Goal: Task Accomplishment & Management: Manage account settings

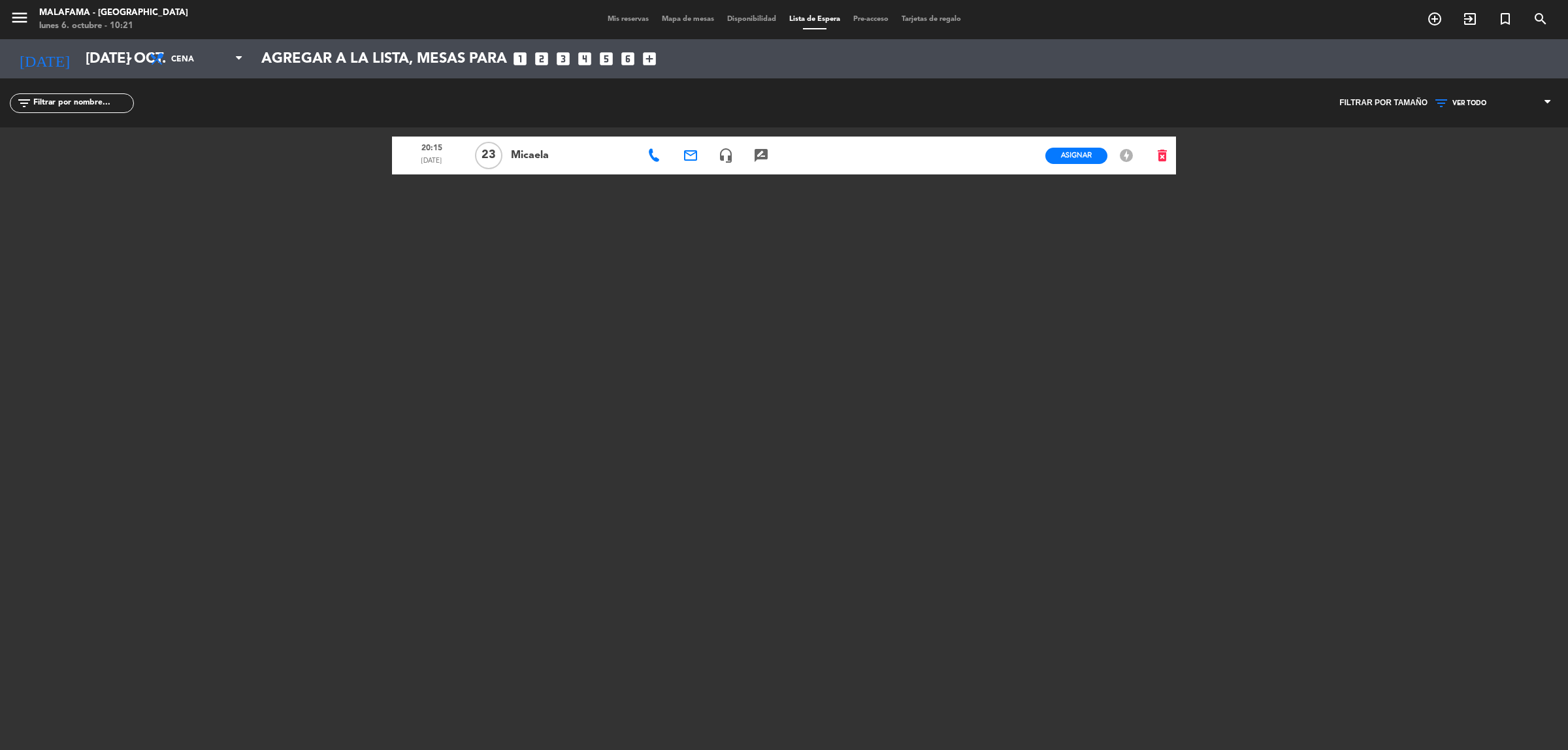
click at [617, 17] on span "Mis reservas" at bounding box center [628, 20] width 54 height 7
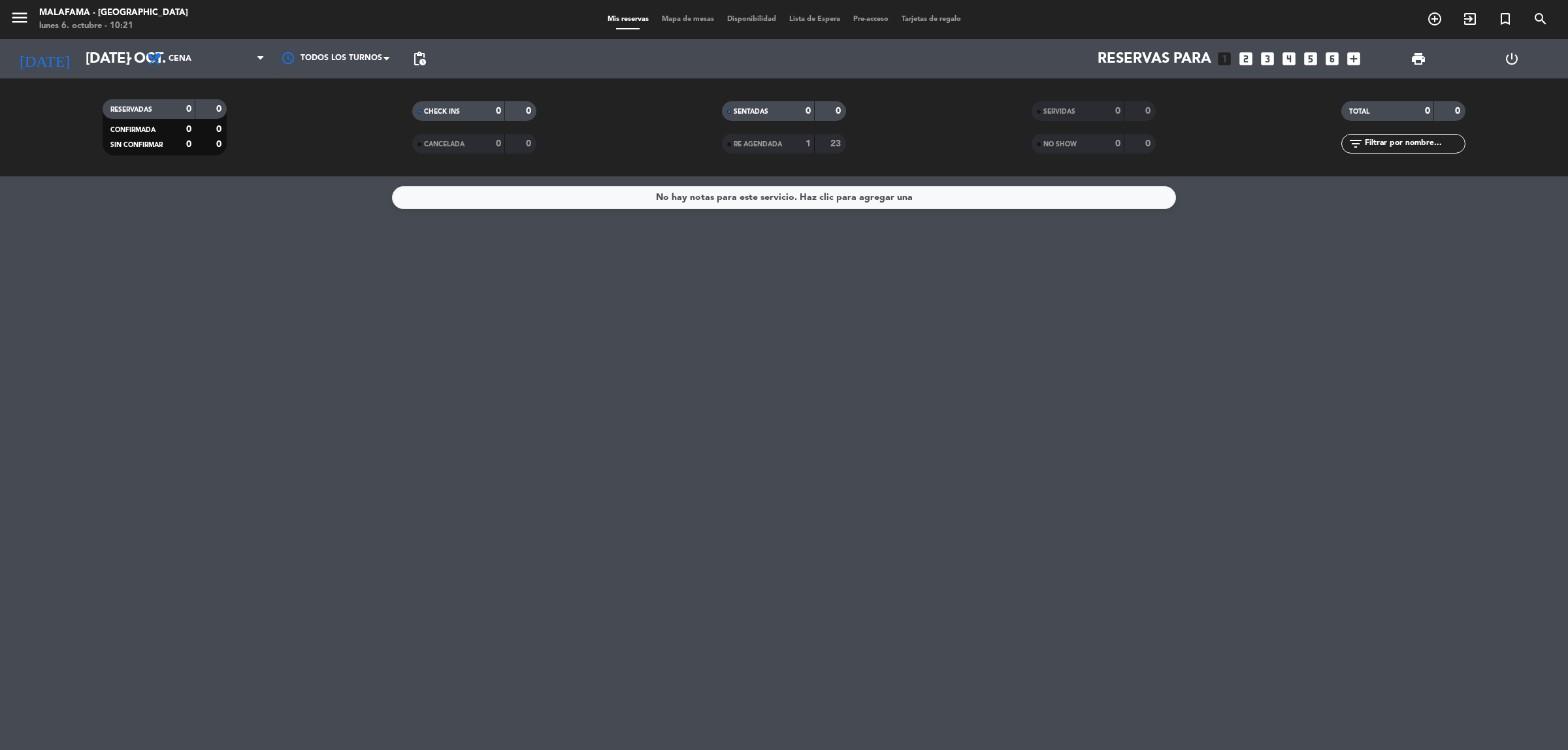
click at [691, 24] on div "Mis reservas Mapa de mesas Disponibilidad Lista de Espera Pre-acceso Tarjetas d…" at bounding box center [784, 19] width 366 height 12
click at [690, 20] on span "Mapa de mesas" at bounding box center [688, 20] width 66 height 7
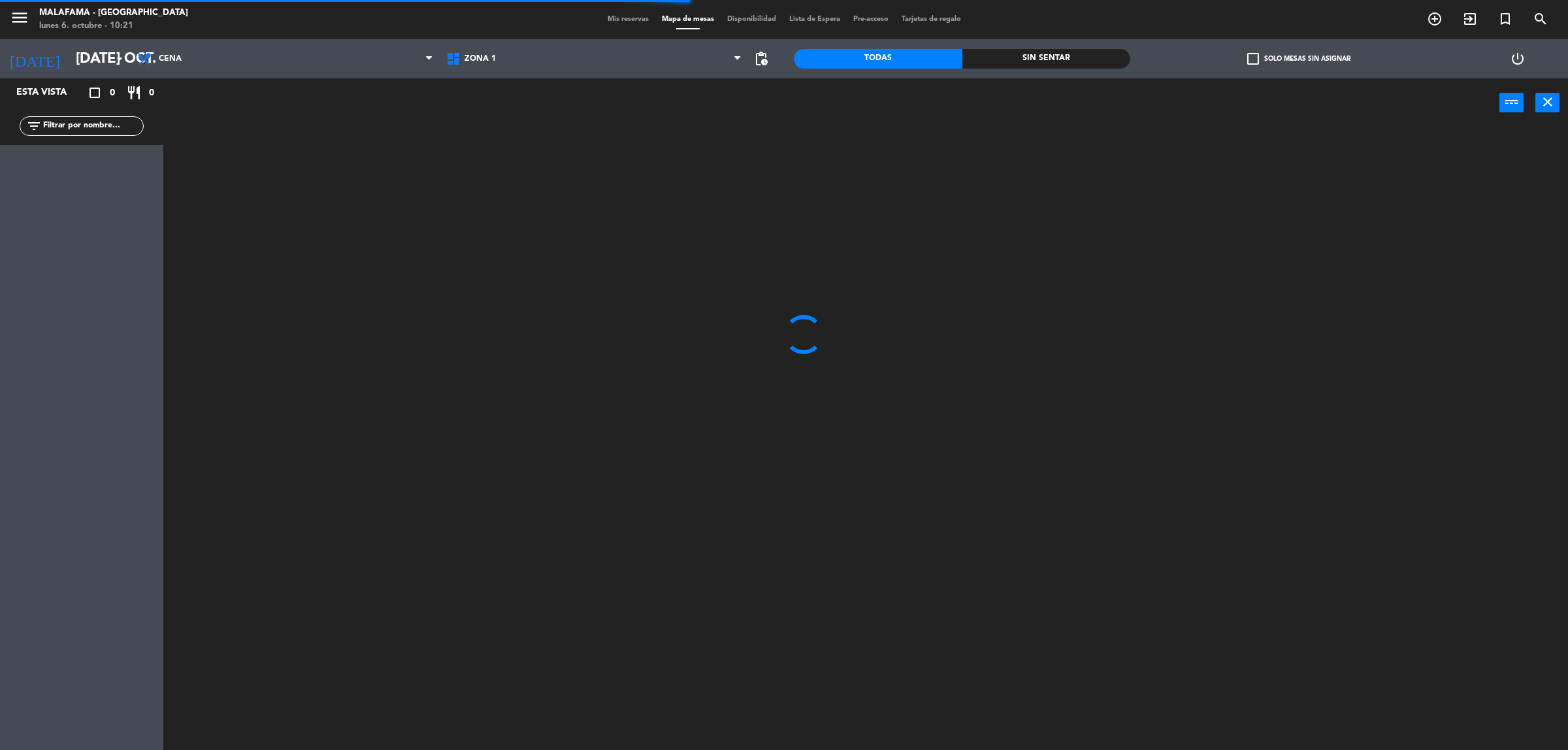
click at [753, 20] on span "Disponibilidad" at bounding box center [751, 20] width 62 height 7
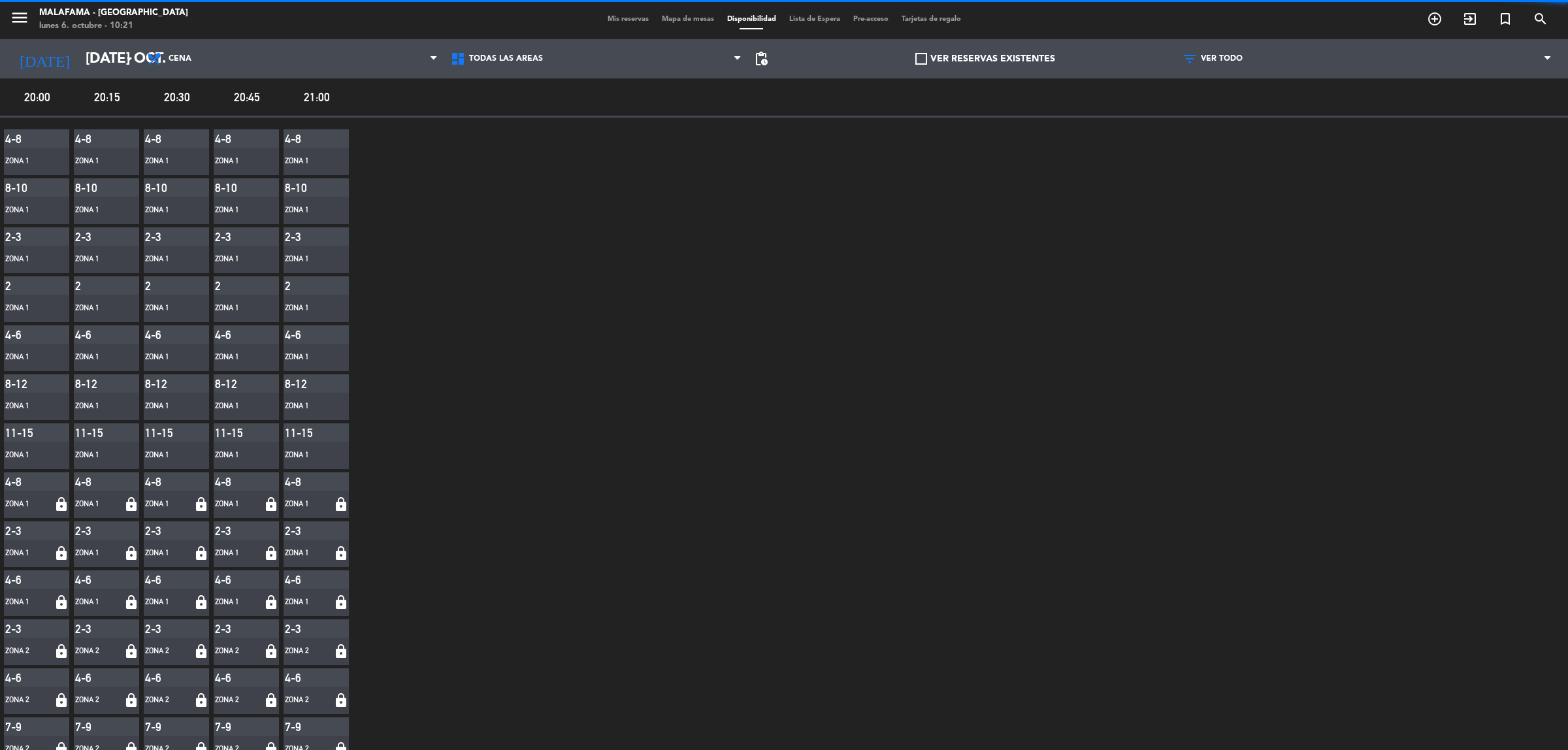
click at [811, 19] on span "Lista de Espera" at bounding box center [814, 20] width 64 height 7
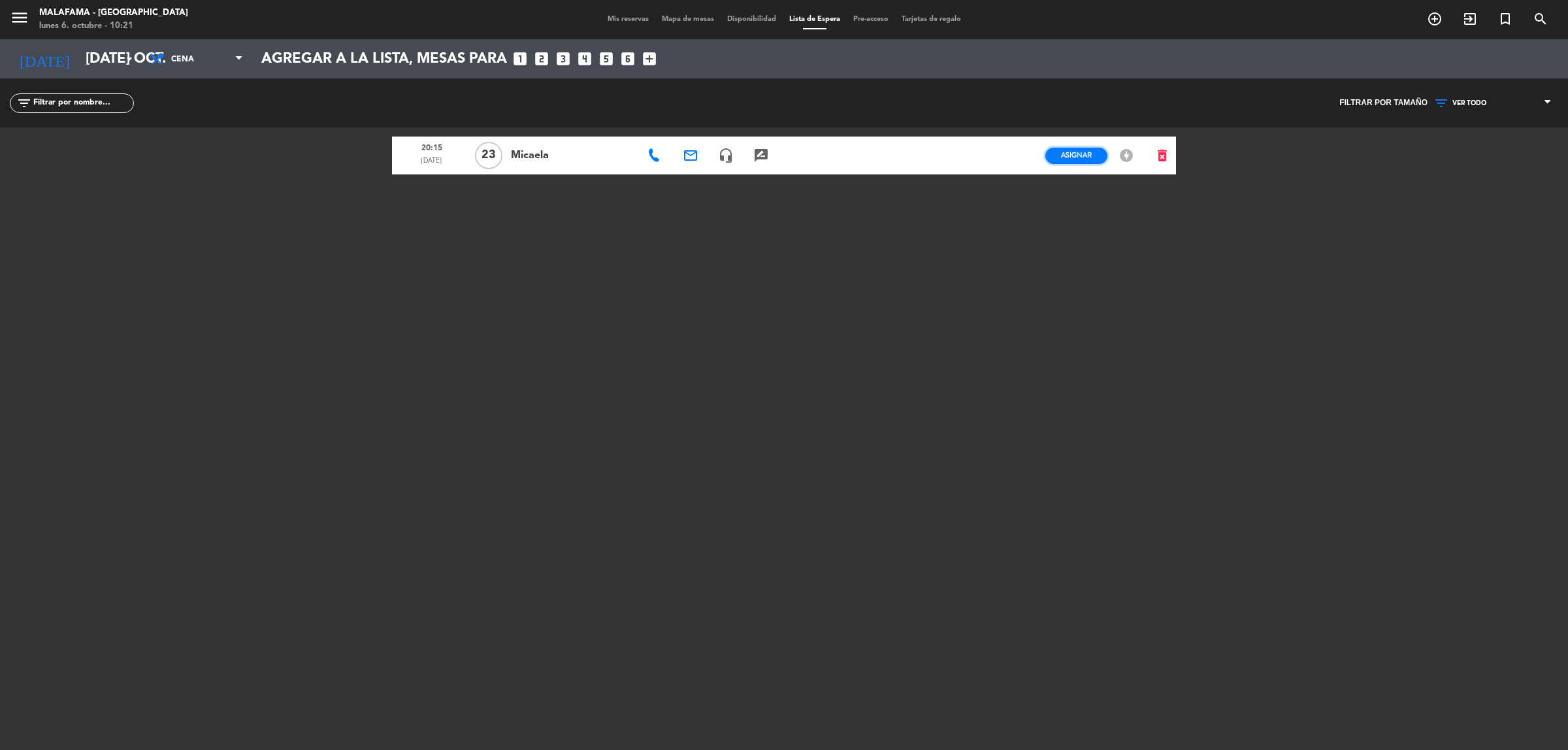
click at [1077, 157] on span "Asignar" at bounding box center [1076, 154] width 31 height 10
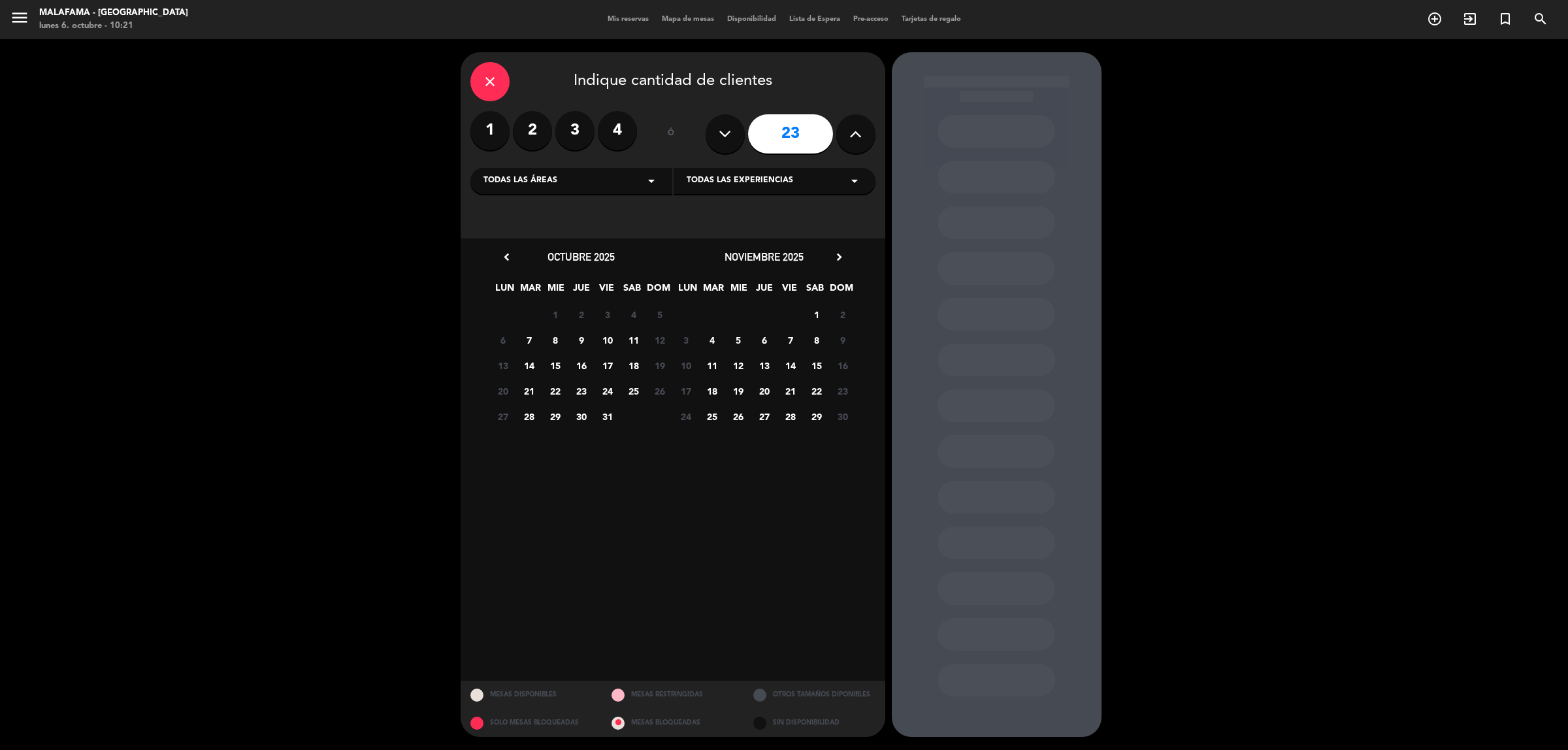
click at [523, 393] on span "21" at bounding box center [529, 391] width 21 height 21
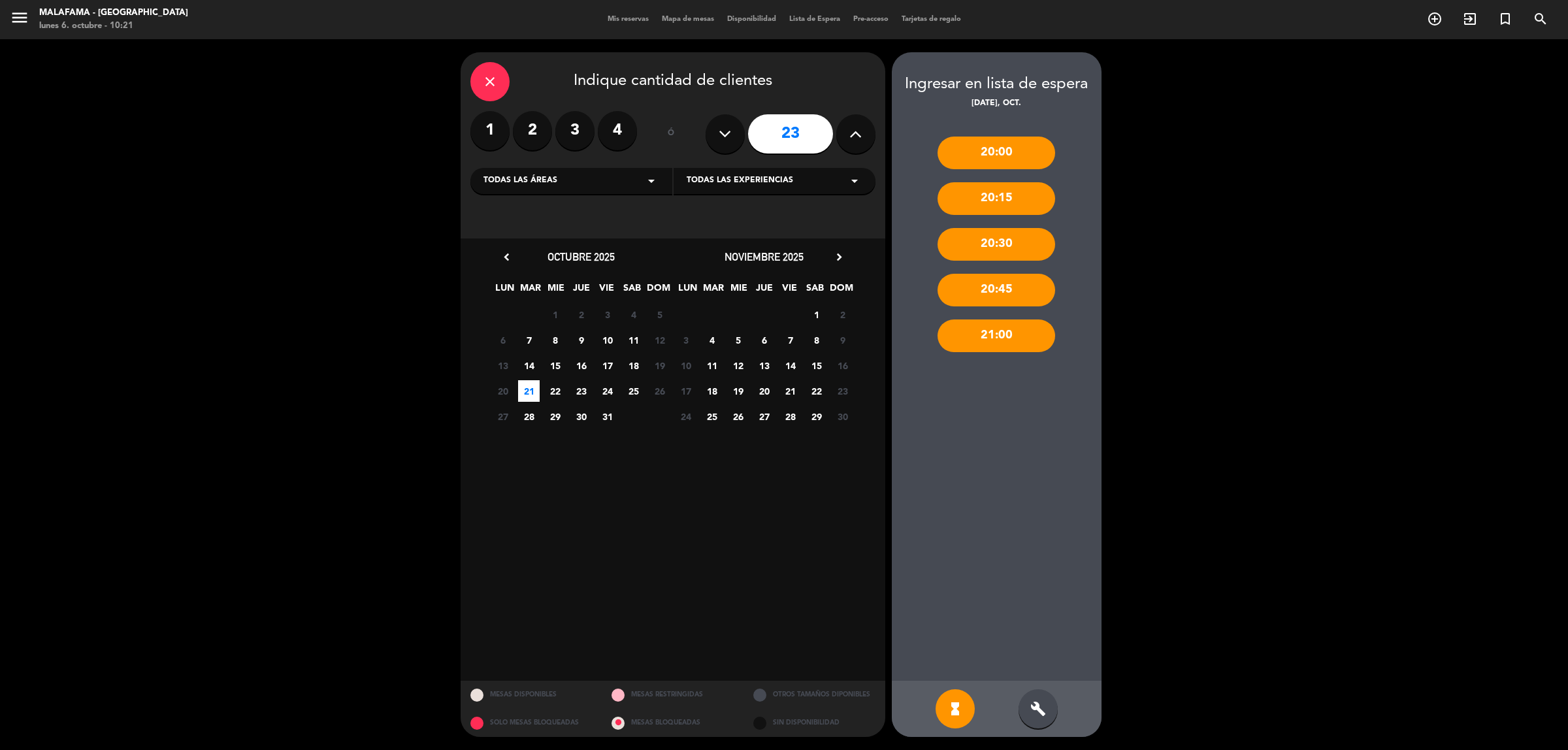
click at [1026, 708] on div "build" at bounding box center [1038, 708] width 39 height 39
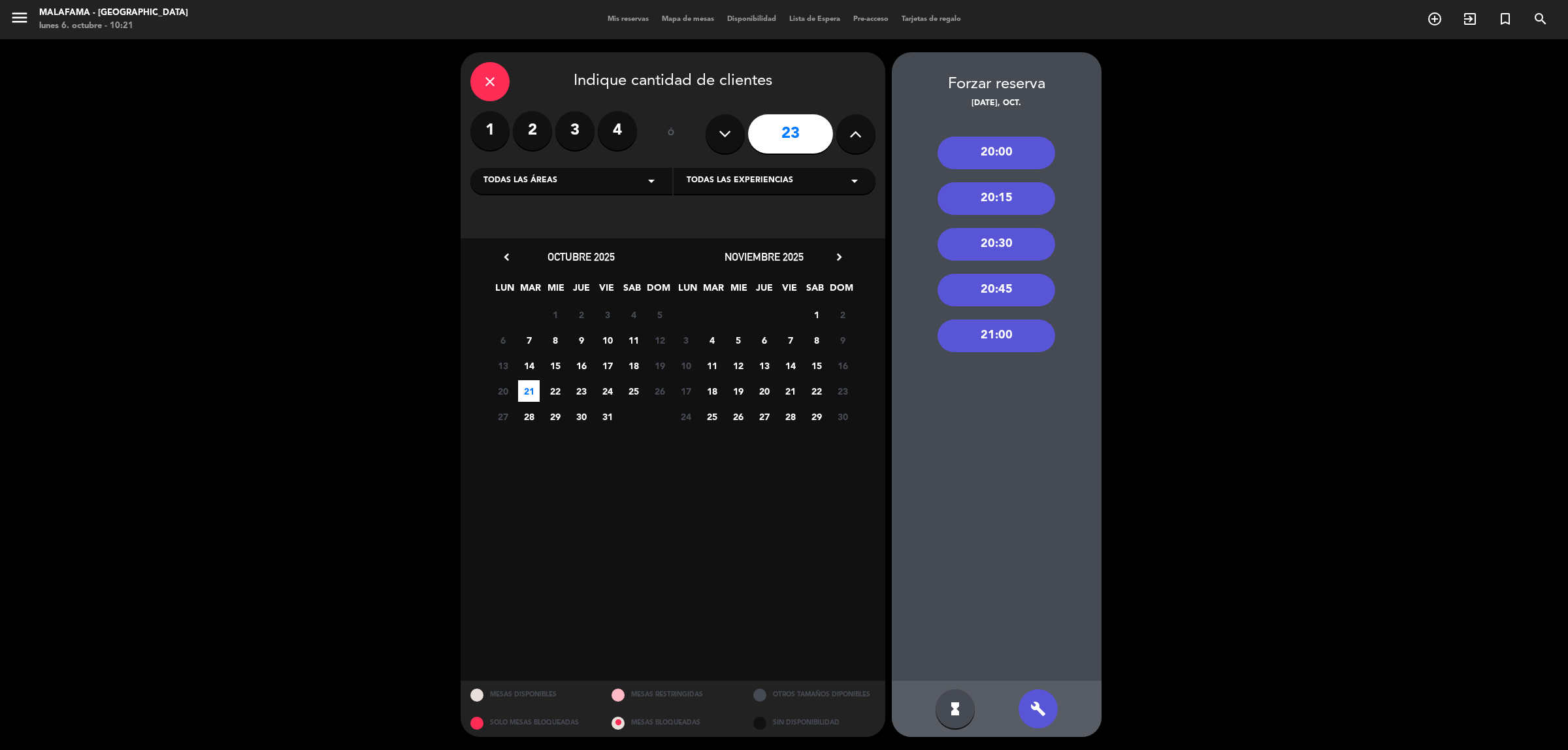
click at [1004, 150] on div "20:00" at bounding box center [996, 152] width 118 height 33
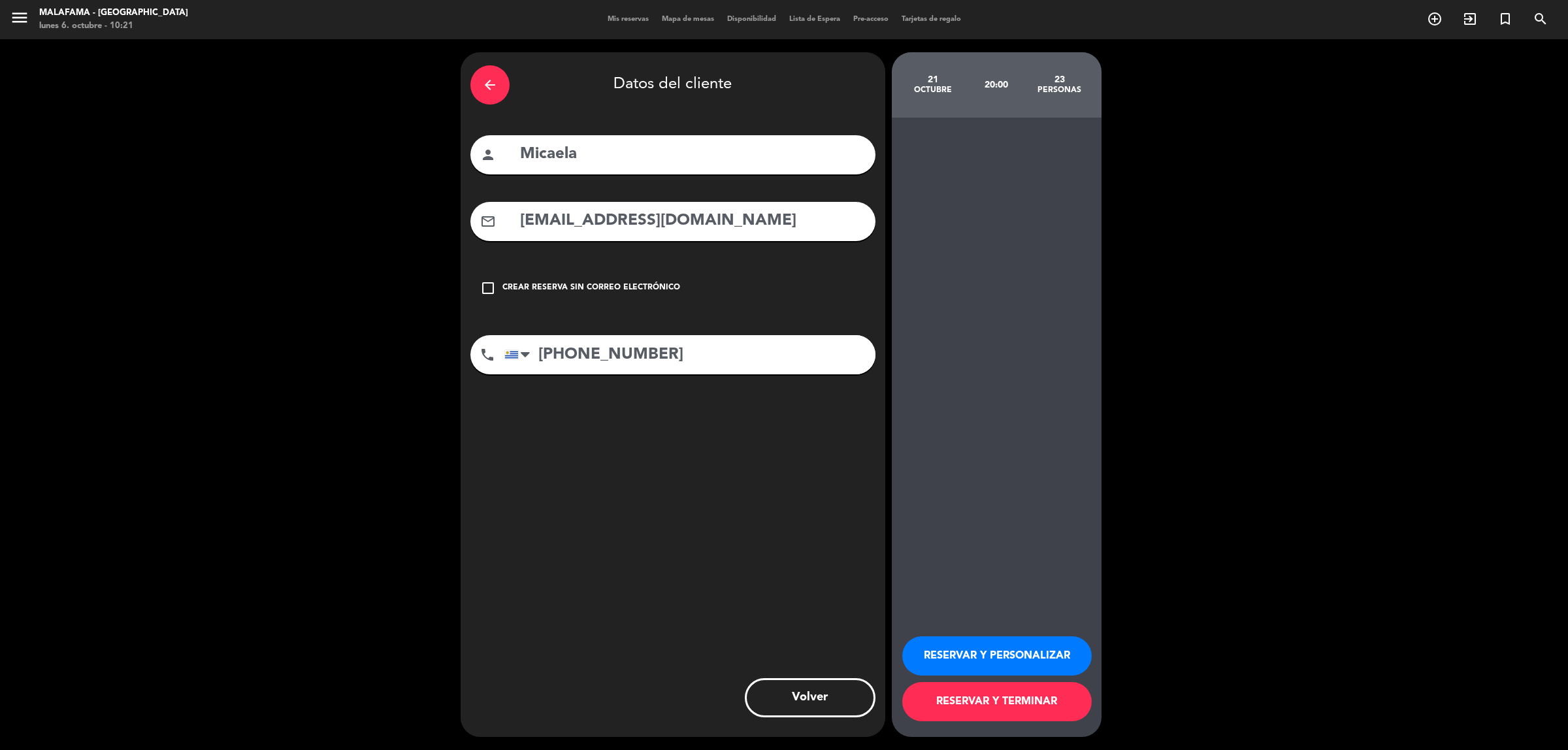
click at [1000, 658] on button "RESERVAR Y PERSONALIZAR" at bounding box center [997, 655] width 190 height 39
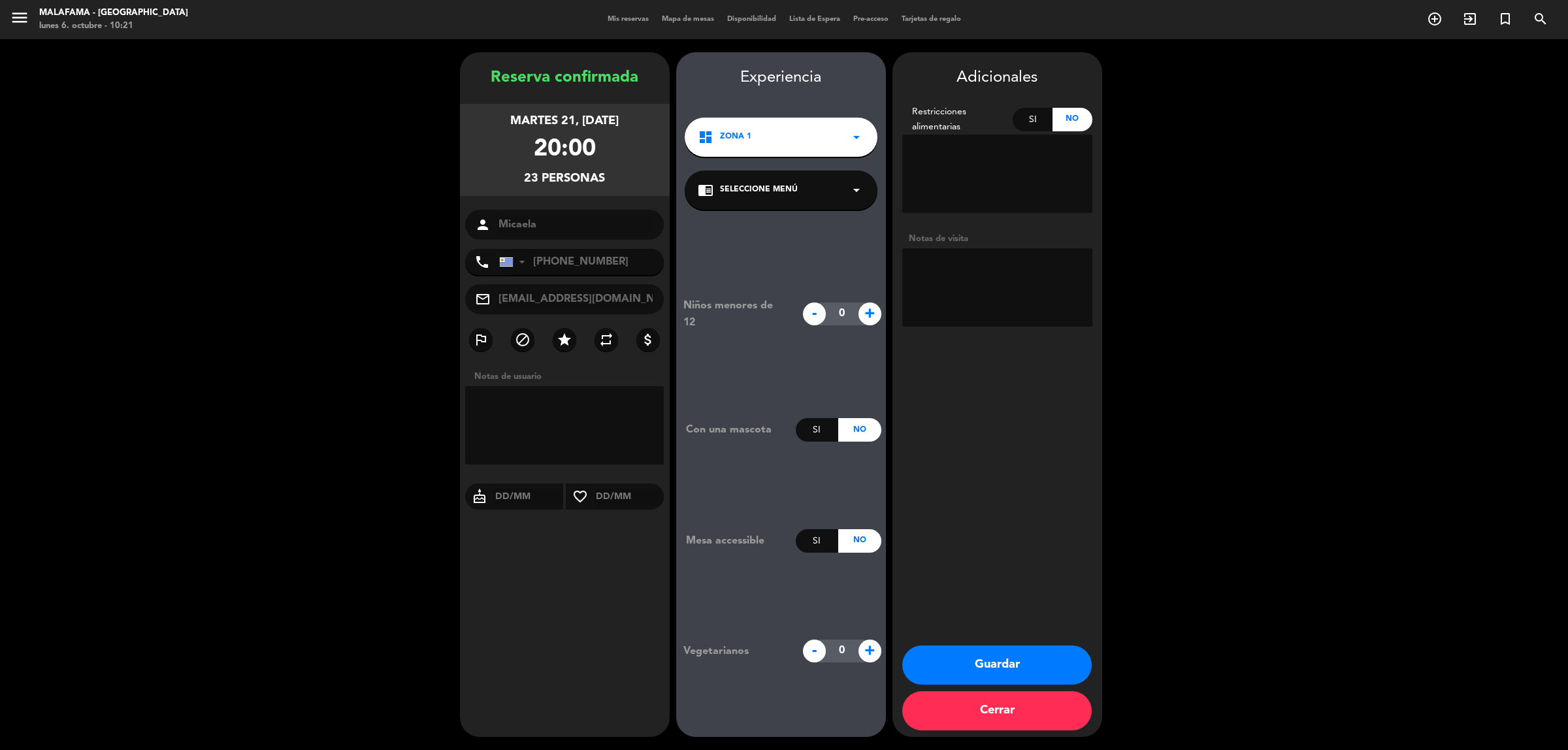
click at [546, 214] on div "person [PERSON_NAME]" at bounding box center [564, 224] width 200 height 30
click at [995, 680] on button "Guardar" at bounding box center [997, 665] width 190 height 39
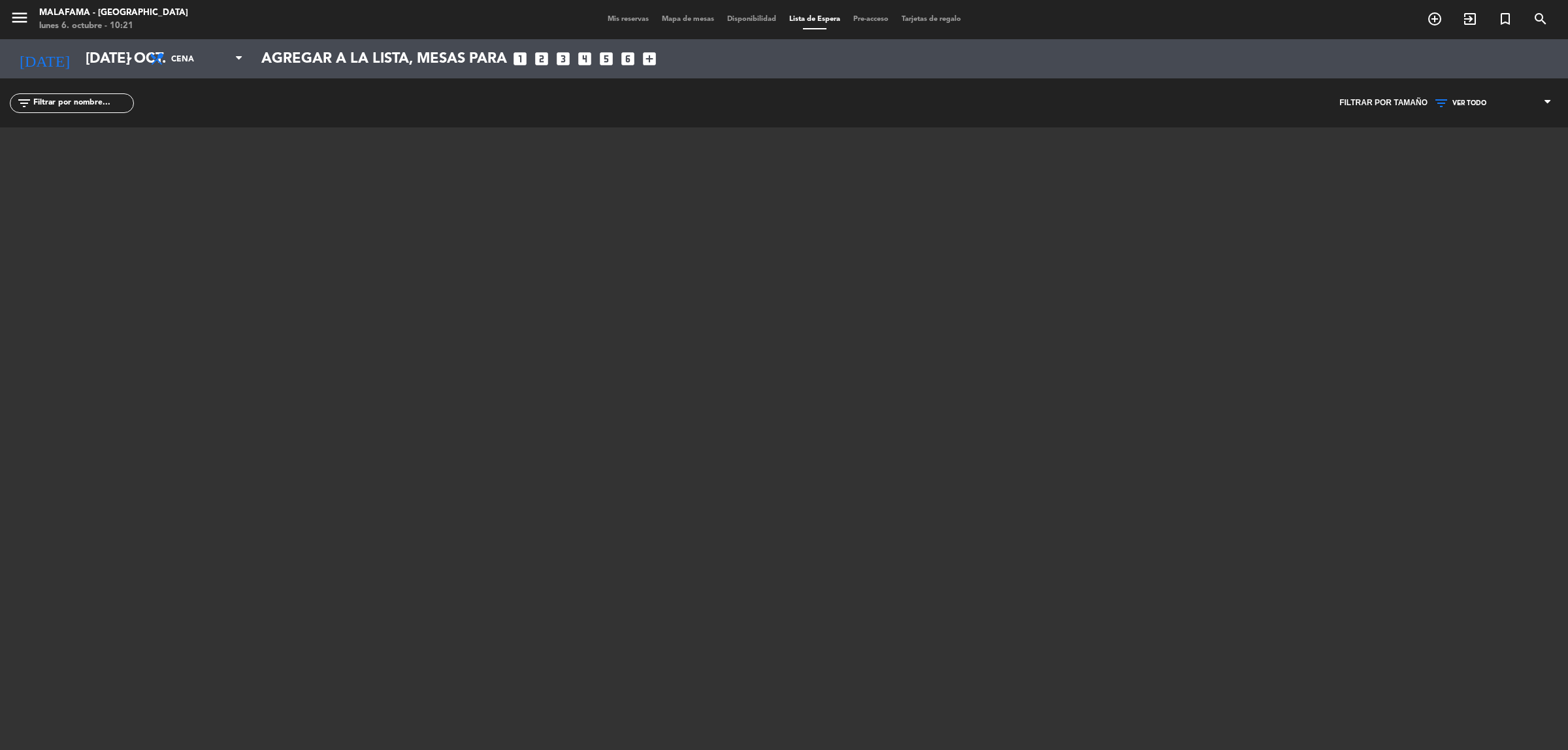
click at [621, 20] on span "Mis reservas" at bounding box center [628, 20] width 54 height 7
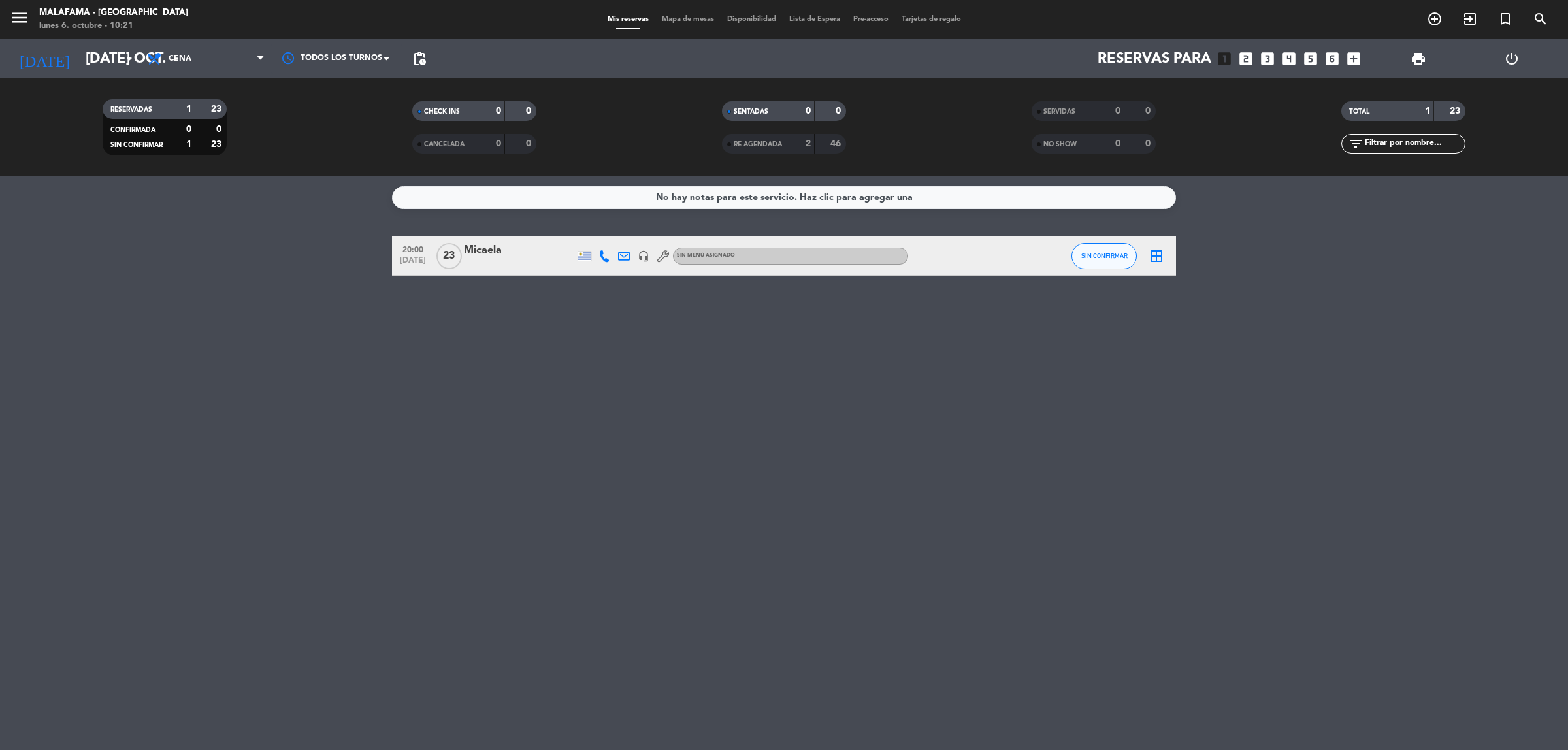
click at [488, 252] on div "Micaela" at bounding box center [519, 250] width 111 height 17
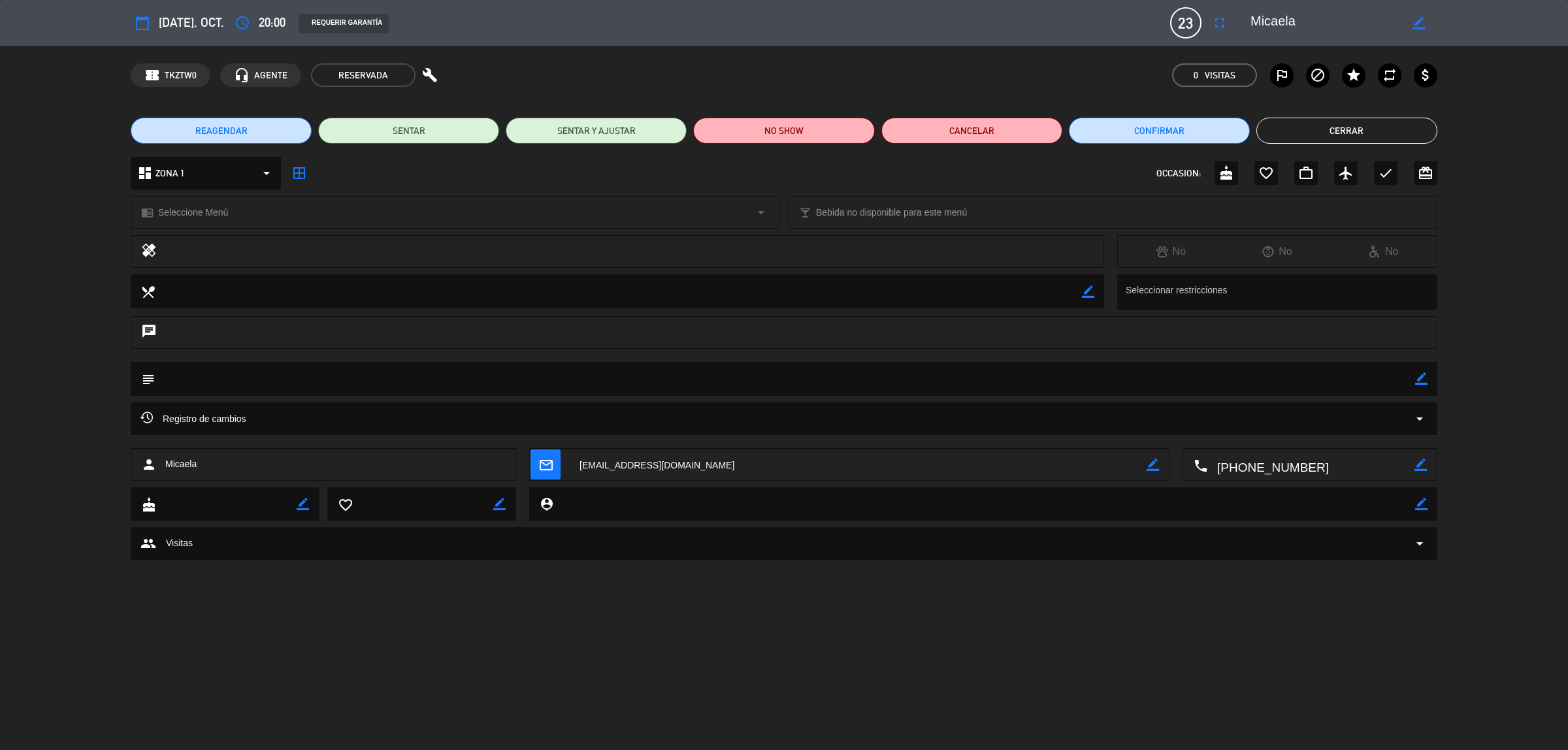
drag, startPoint x: 1180, startPoint y: 13, endPoint x: 1206, endPoint y: 19, distance: 26.7
click at [1184, 14] on span "23" at bounding box center [1185, 22] width 31 height 31
click at [1212, 20] on icon "fullscreen" at bounding box center [1219, 23] width 16 height 16
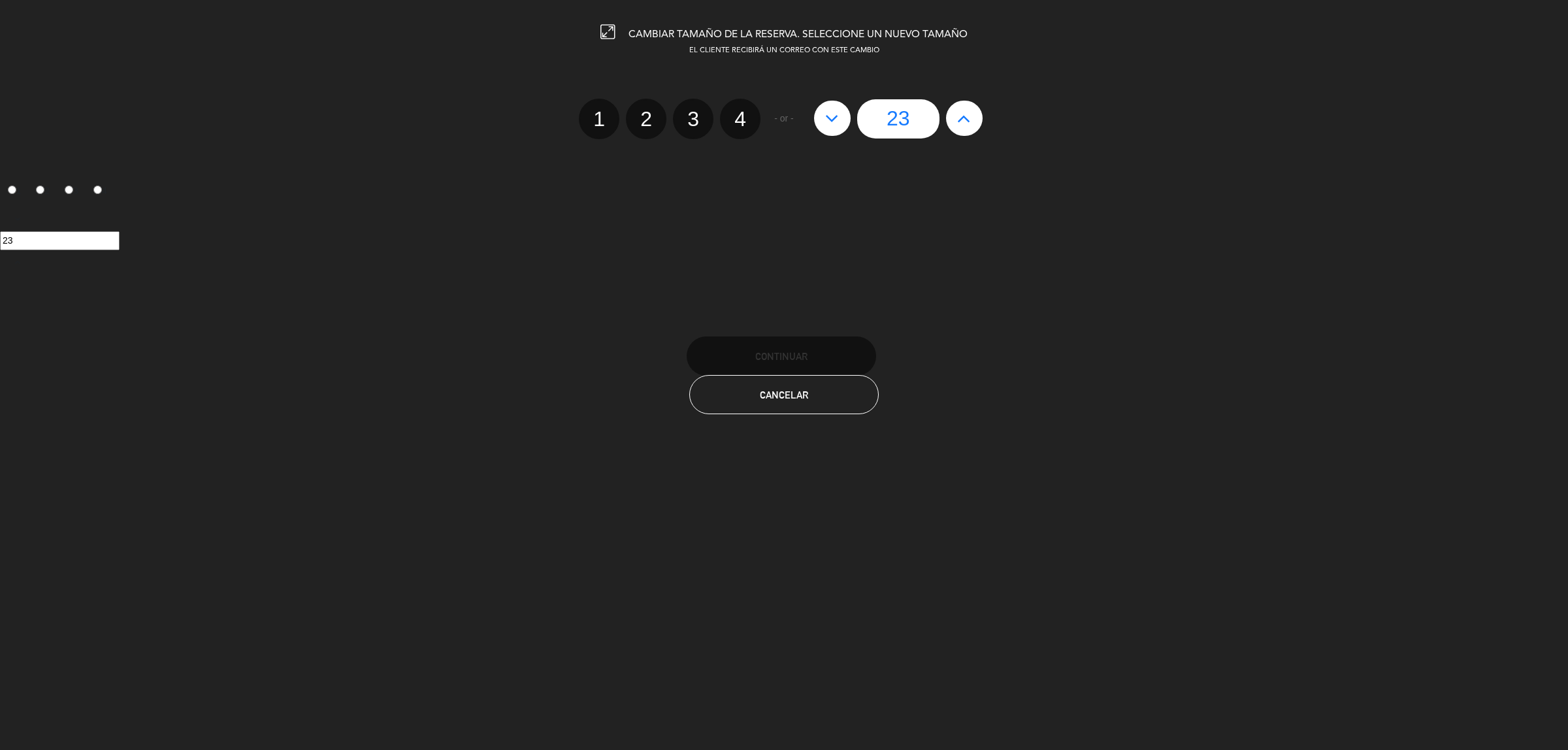
click at [967, 115] on icon at bounding box center [963, 119] width 13 height 21
click at [874, 113] on input "23" at bounding box center [898, 119] width 82 height 39
click at [876, 113] on input "23" at bounding box center [898, 119] width 82 height 39
click at [897, 121] on input "23" at bounding box center [898, 119] width 82 height 39
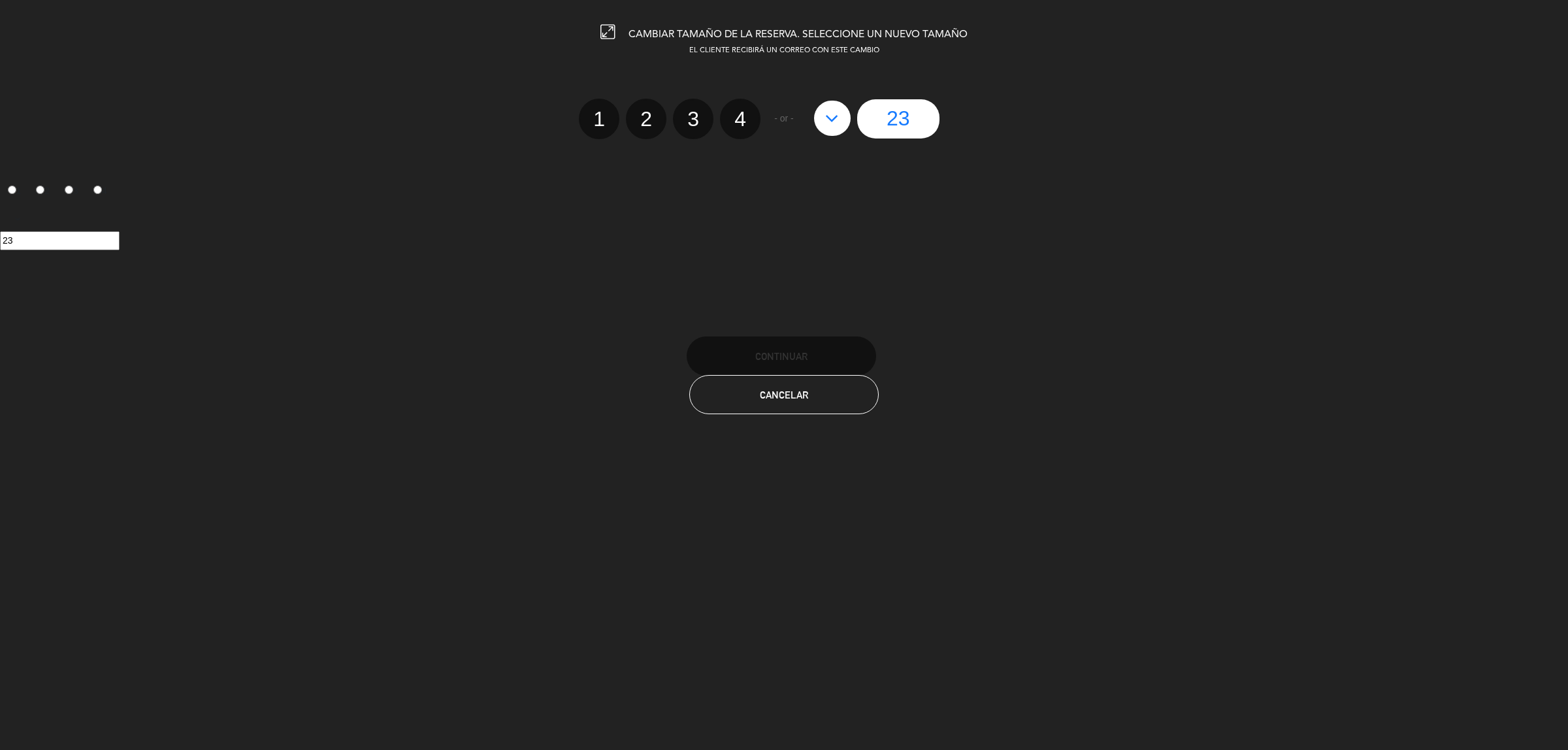
click at [875, 175] on div "1 2 3 4 23" at bounding box center [784, 213] width 1568 height 121
click at [818, 400] on button "Cancelar" at bounding box center [784, 395] width 190 height 39
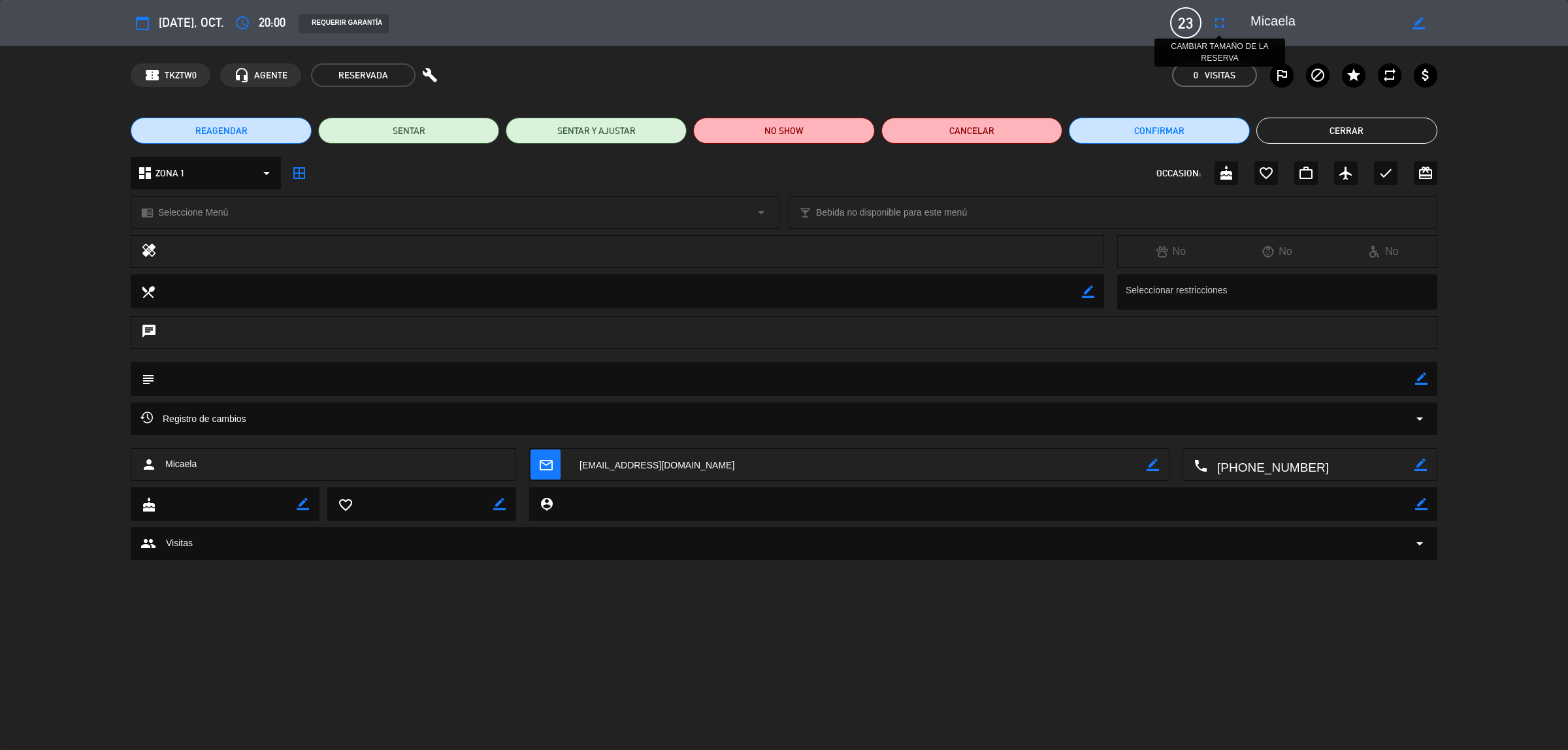
click at [1222, 20] on icon "fullscreen" at bounding box center [1219, 23] width 16 height 16
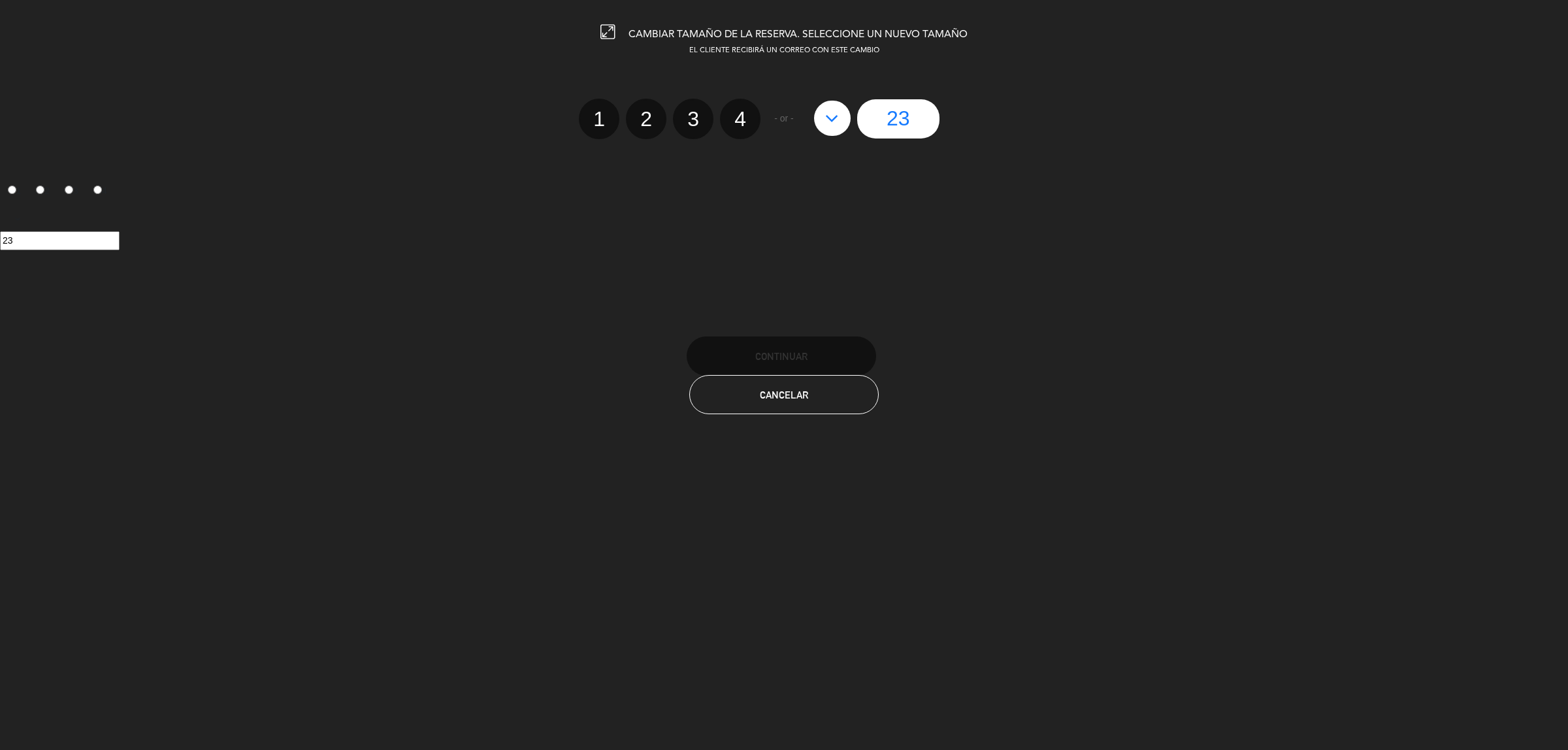
click at [602, 27] on icon at bounding box center [608, 32] width 14 height 14
click at [815, 45] on div "EL CLIENTE RECIBIRÁ UN CORREO CON ESTE CAMBIO" at bounding box center [784, 51] width 1568 height 12
click at [815, 54] on div "EL CLIENTE RECIBIRÁ UN CORREO CON ESTE CAMBIO" at bounding box center [784, 51] width 1568 height 12
click at [815, 51] on span "EL CLIENTE RECIBIRÁ UN CORREO CON ESTE CAMBIO" at bounding box center [784, 51] width 190 height 7
click at [819, 115] on button at bounding box center [832, 118] width 36 height 35
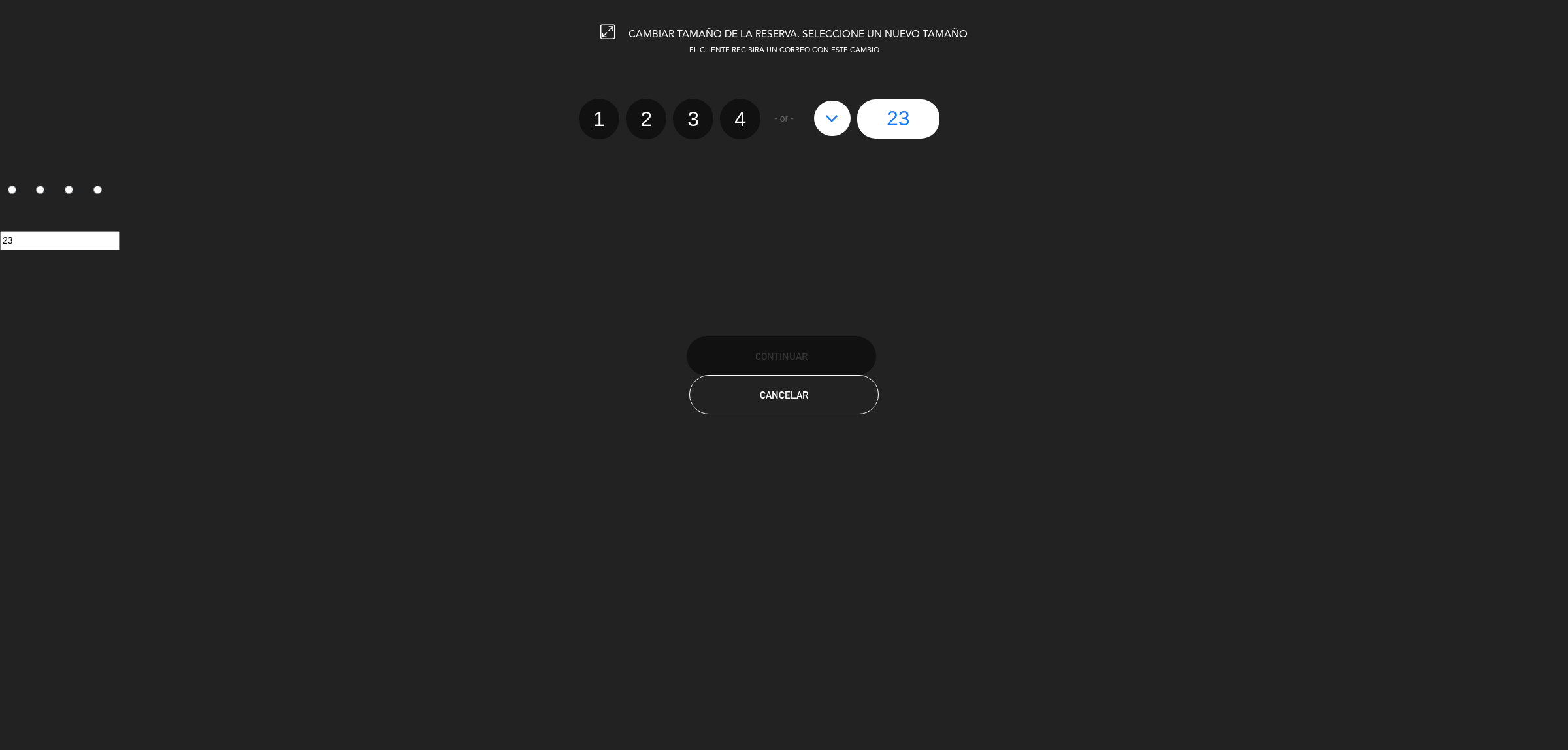
type input "22"
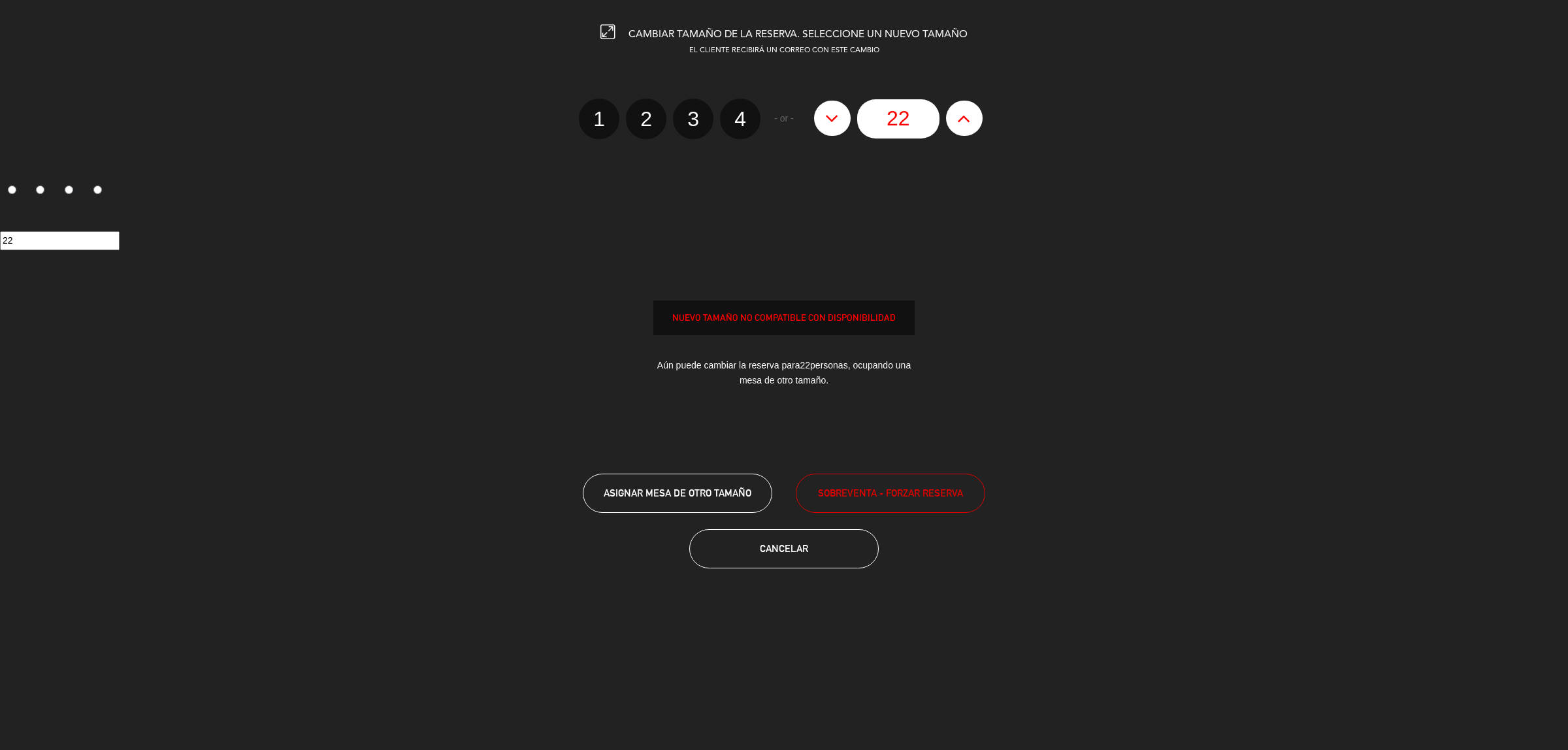
click at [960, 120] on icon at bounding box center [963, 119] width 13 height 21
type input "23"
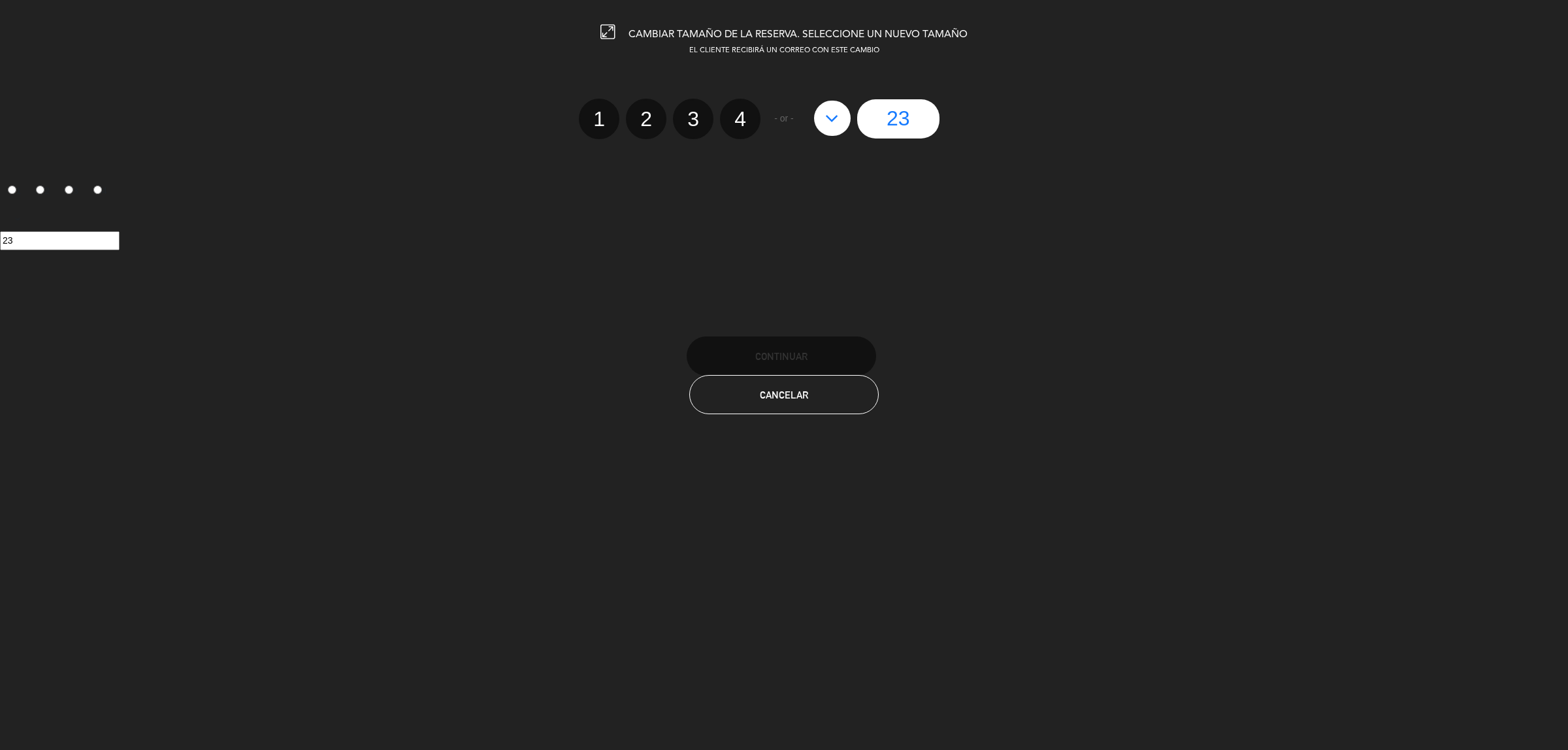
click at [54, 245] on input "23" at bounding box center [59, 240] width 120 height 19
drag, startPoint x: 54, startPoint y: 245, endPoint x: 26, endPoint y: 242, distance: 28.2
click at [53, 245] on input "23" at bounding box center [59, 240] width 120 height 19
click at [21, 242] on input "23" at bounding box center [59, 240] width 120 height 19
click at [19, 242] on input "23" at bounding box center [59, 240] width 120 height 19
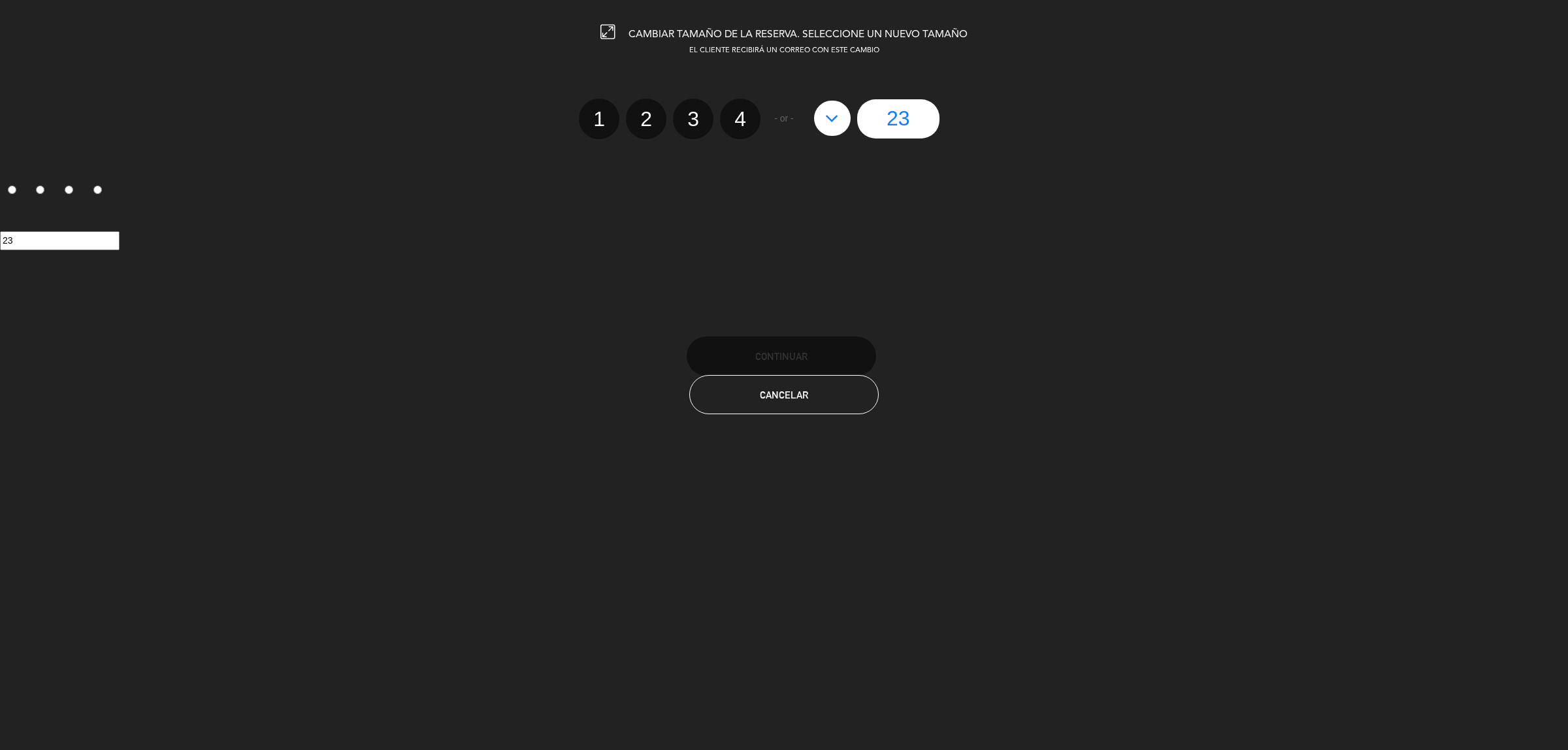
click at [608, 30] on icon at bounding box center [608, 32] width 14 height 14
click at [788, 401] on button "Cancelar" at bounding box center [784, 395] width 190 height 39
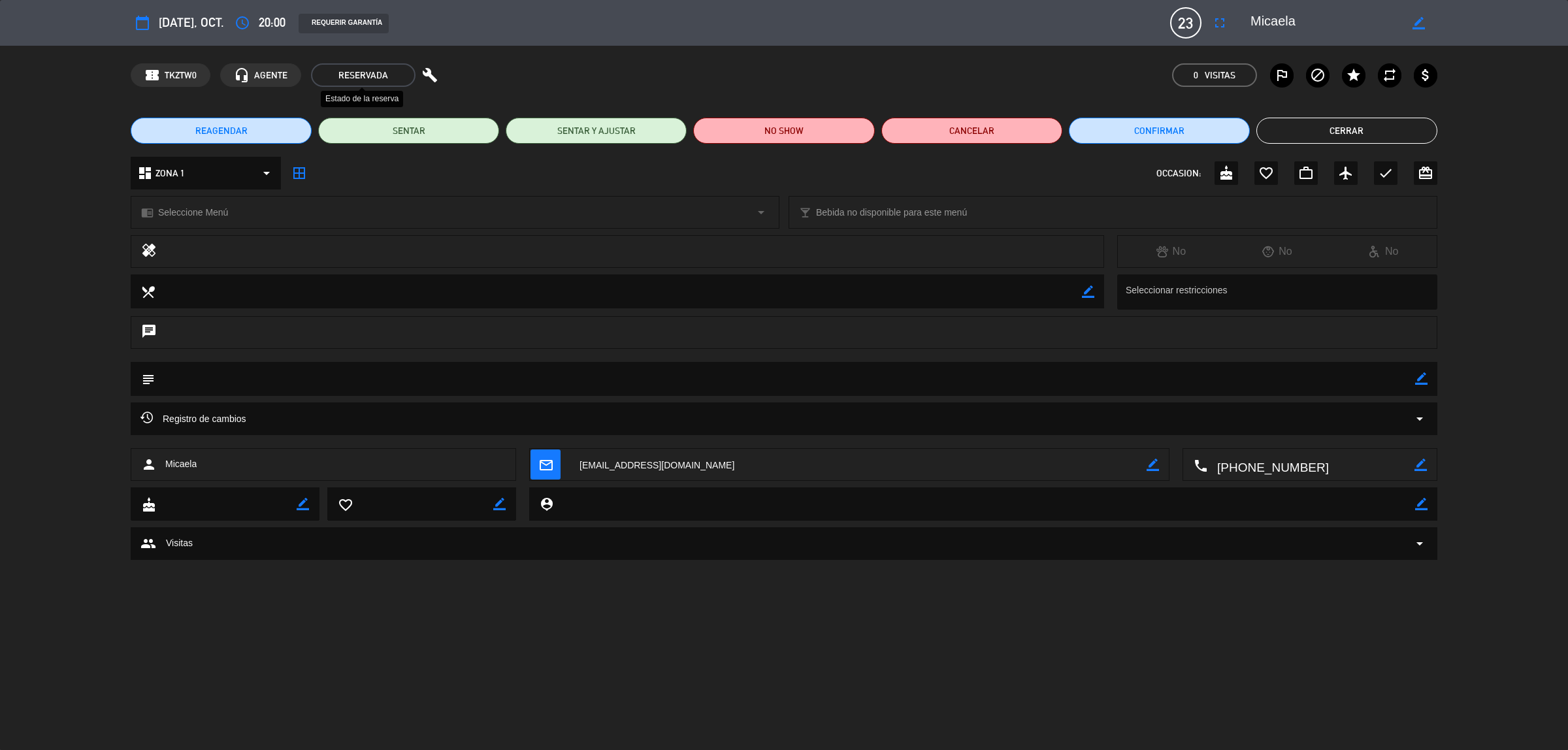
click at [364, 79] on span "RESERVADA" at bounding box center [364, 74] width 105 height 24
click at [1421, 380] on icon "border_color" at bounding box center [1421, 379] width 12 height 12
drag, startPoint x: 345, startPoint y: 343, endPoint x: 349, endPoint y: 365, distance: 22.4
click at [345, 346] on div "chat" at bounding box center [783, 332] width 1306 height 33
click at [353, 377] on textarea at bounding box center [785, 379] width 1260 height 34
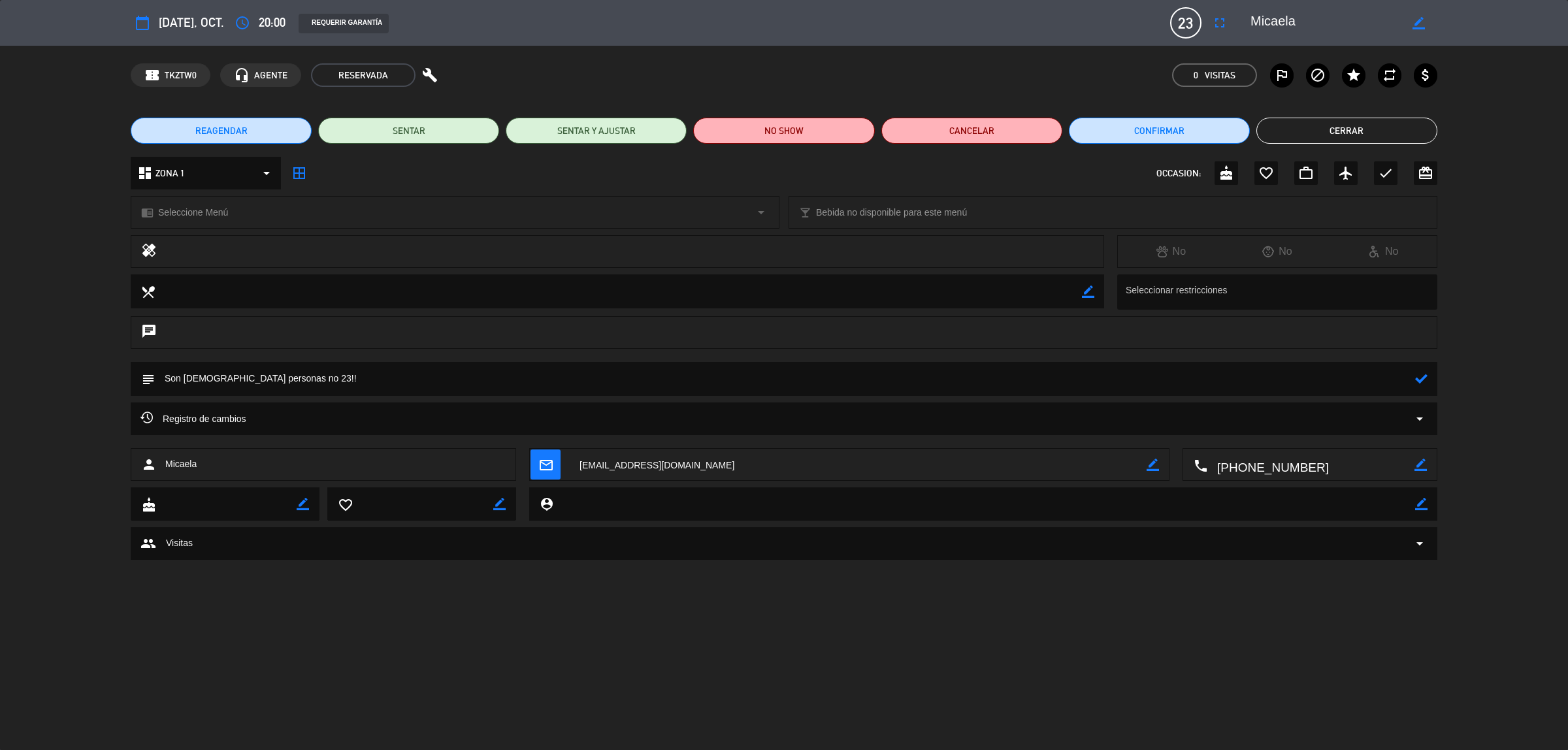
type textarea "Son [DEMOGRAPHIC_DATA] personas no 23!!"
click at [1425, 373] on icon at bounding box center [1421, 379] width 12 height 12
click at [1416, 21] on icon "border_color" at bounding box center [1418, 23] width 12 height 12
click at [1337, 20] on textarea at bounding box center [1325, 23] width 150 height 24
type textarea "[PERSON_NAME]"
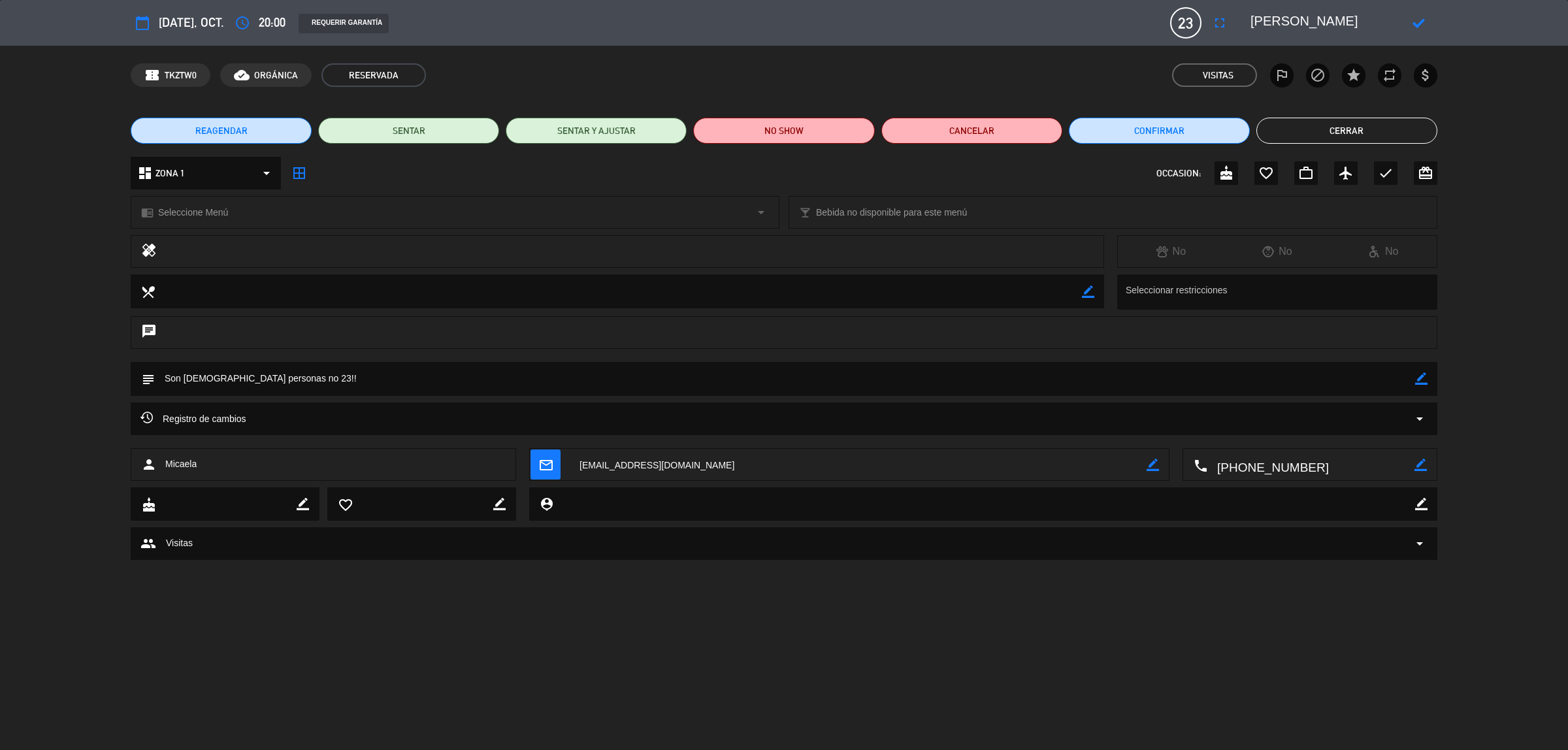
click at [1424, 21] on div at bounding box center [1418, 23] width 37 height 24
click at [1420, 20] on icon at bounding box center [1418, 23] width 12 height 12
click at [1177, 24] on span "23" at bounding box center [1185, 22] width 31 height 31
click at [1180, 27] on span "23" at bounding box center [1185, 22] width 31 height 31
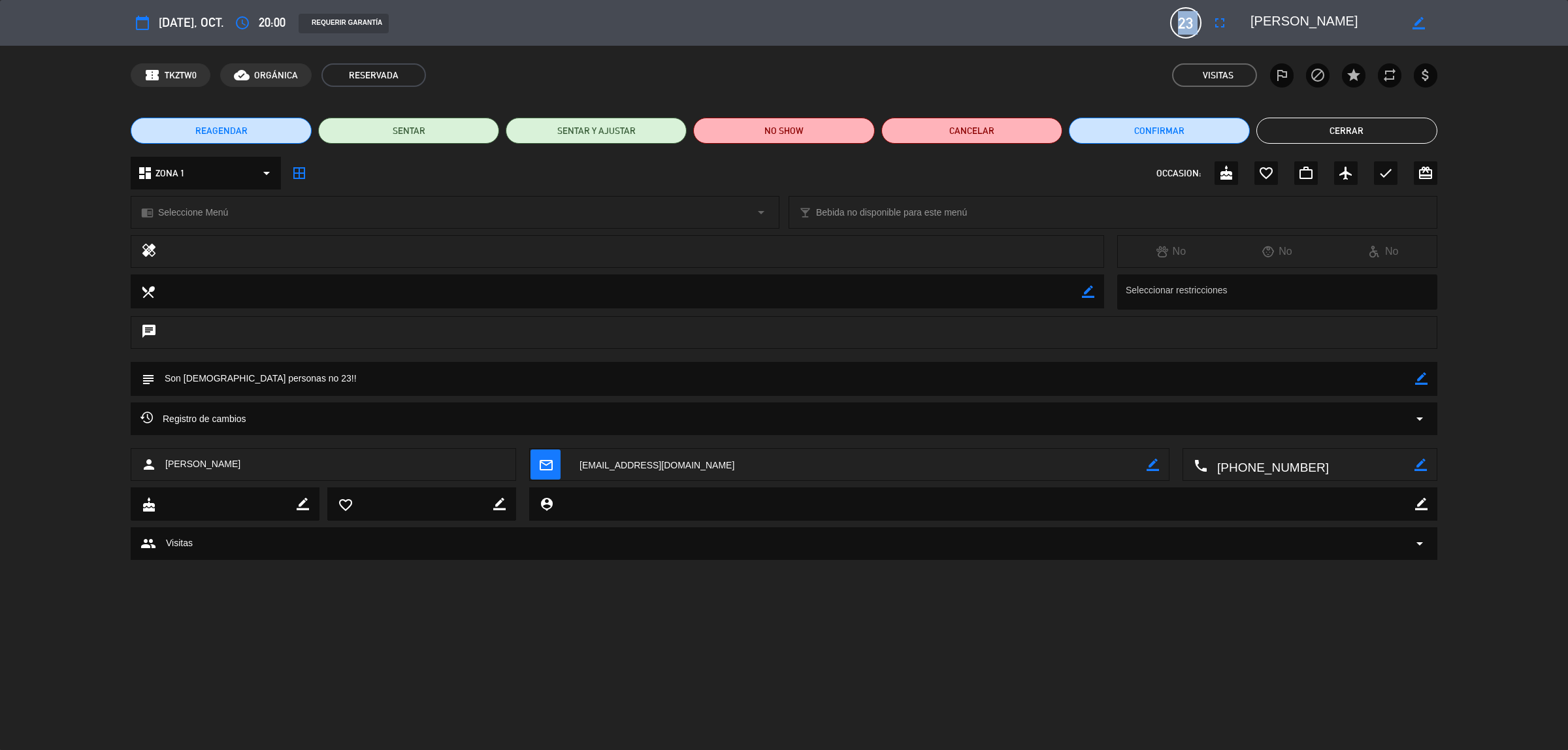
click at [1180, 27] on span "23" at bounding box center [1185, 22] width 31 height 31
click at [1097, 30] on div "REQUERIR GARANTÍA" at bounding box center [728, 23] width 878 height 20
click at [1222, 17] on icon "fullscreen" at bounding box center [1219, 23] width 16 height 16
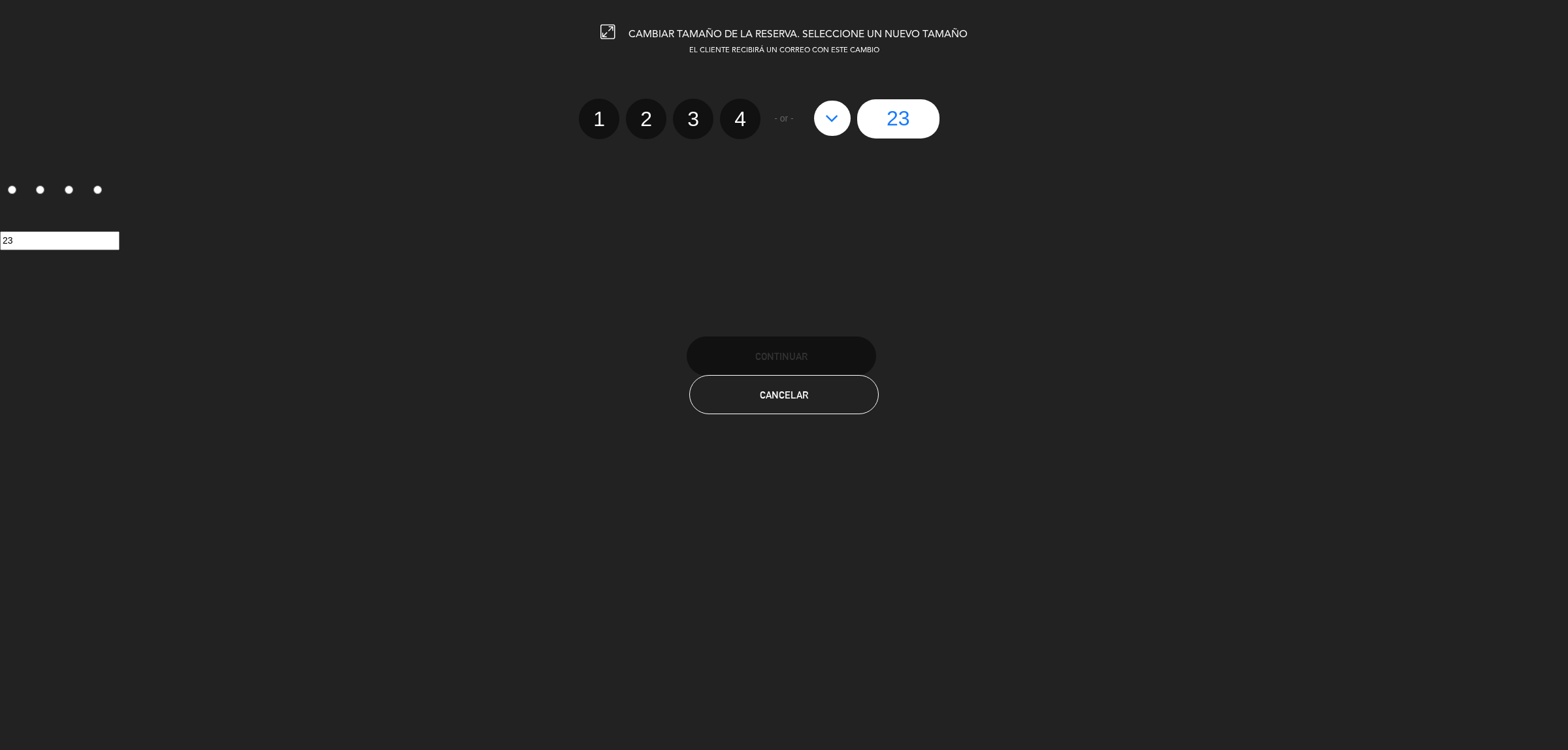
click at [645, 116] on label "2" at bounding box center [647, 119] width 41 height 41
click at [645, 112] on input "2" at bounding box center [645, 107] width 9 height 9
radio input "true"
radio input "false"
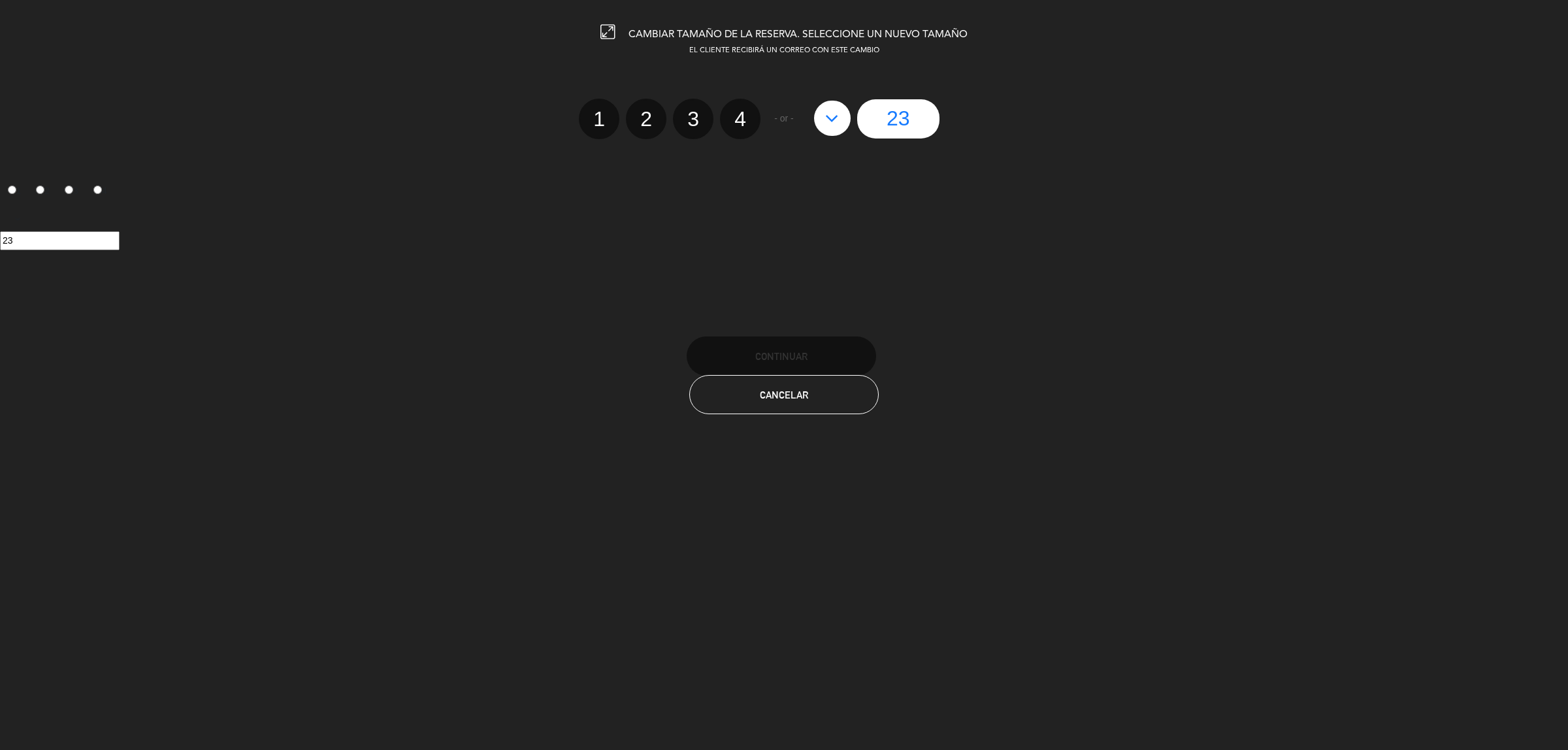
radio input "false"
radio input "true"
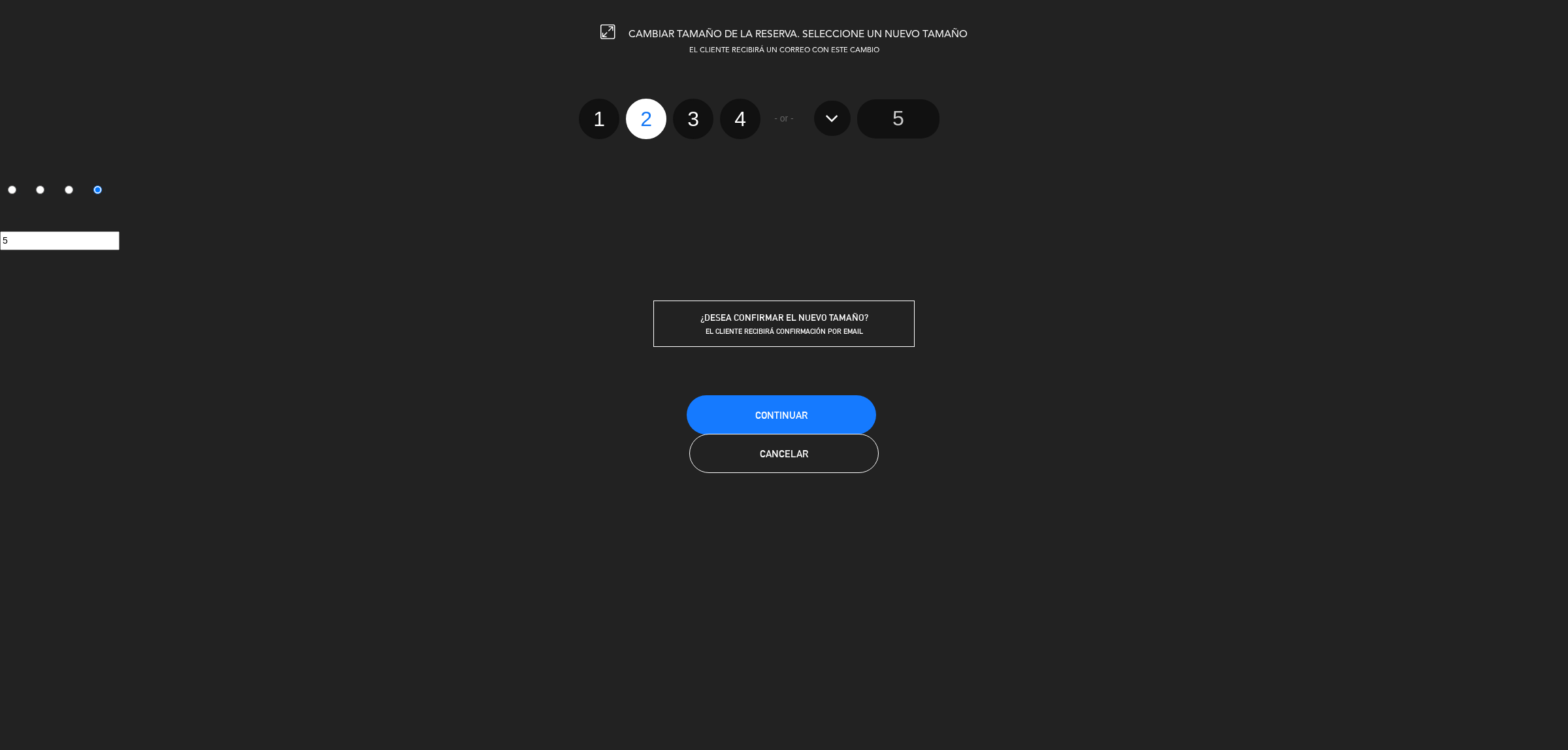
click at [690, 120] on label "3" at bounding box center [694, 119] width 41 height 41
click at [690, 112] on input "3" at bounding box center [692, 107] width 9 height 9
radio input "true"
radio input "false"
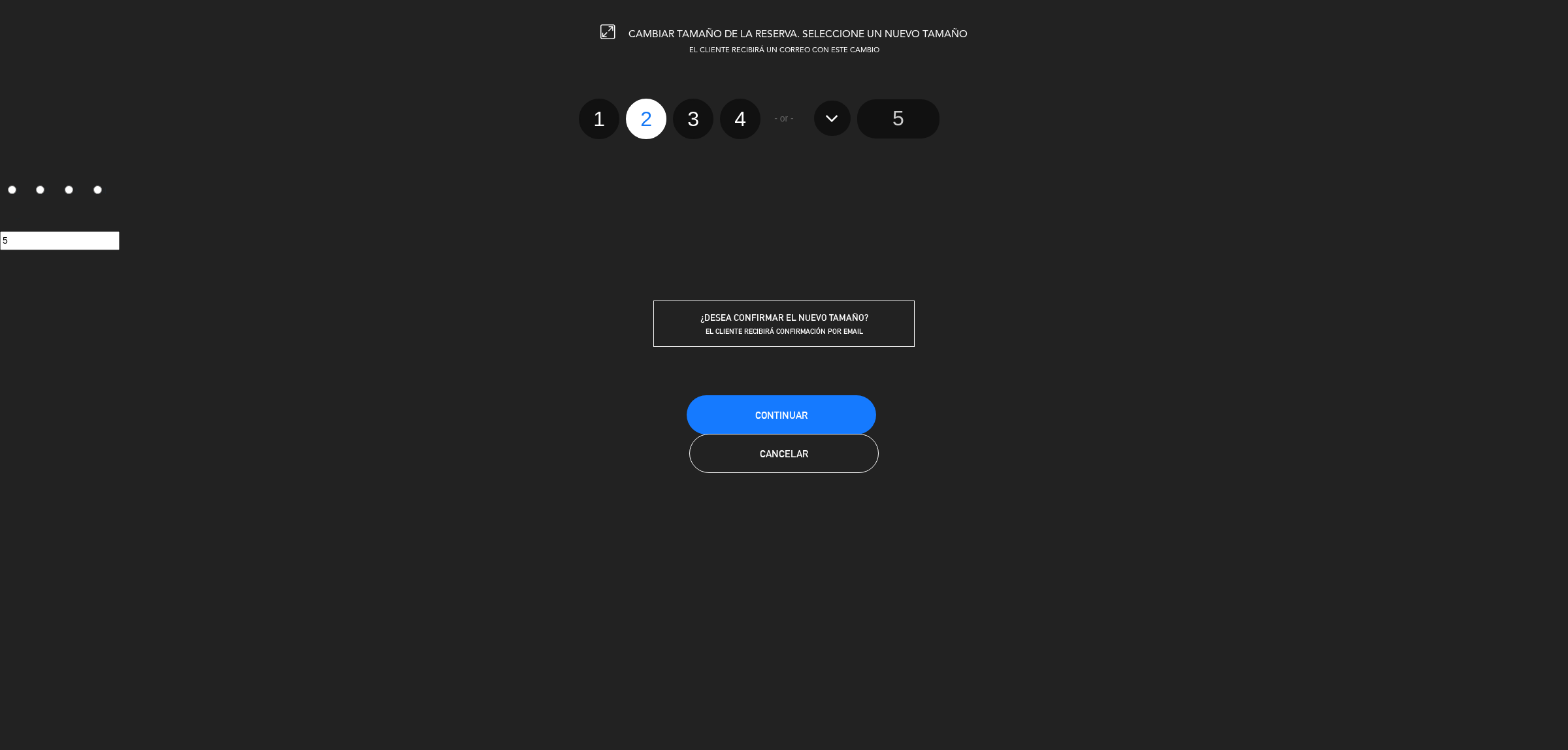
radio input "false"
radio input "true"
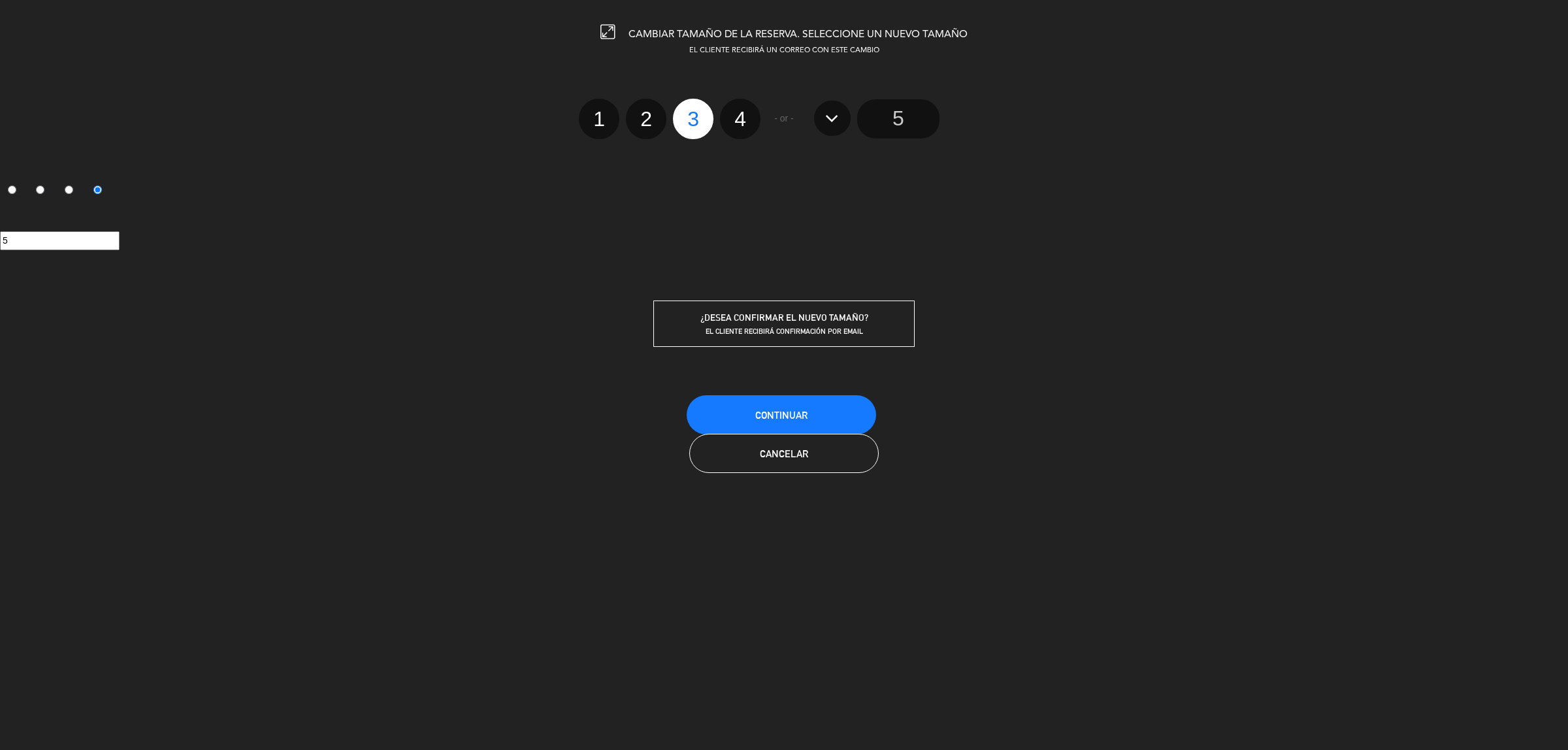
click at [735, 120] on label "4" at bounding box center [741, 119] width 41 height 41
click at [735, 112] on input "4" at bounding box center [739, 107] width 9 height 9
radio input "true"
radio input "false"
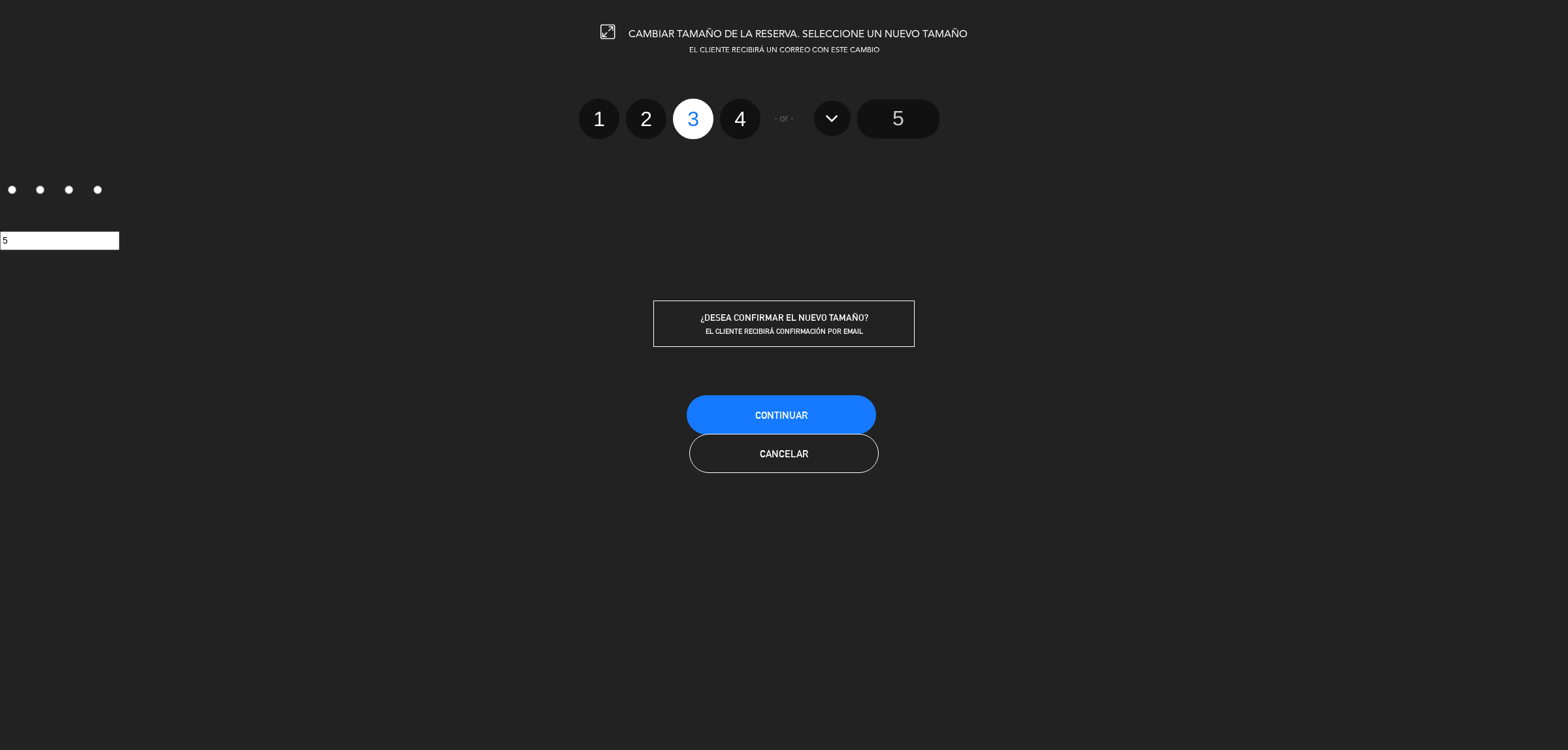
radio input "false"
click at [834, 125] on icon at bounding box center [831, 119] width 13 height 21
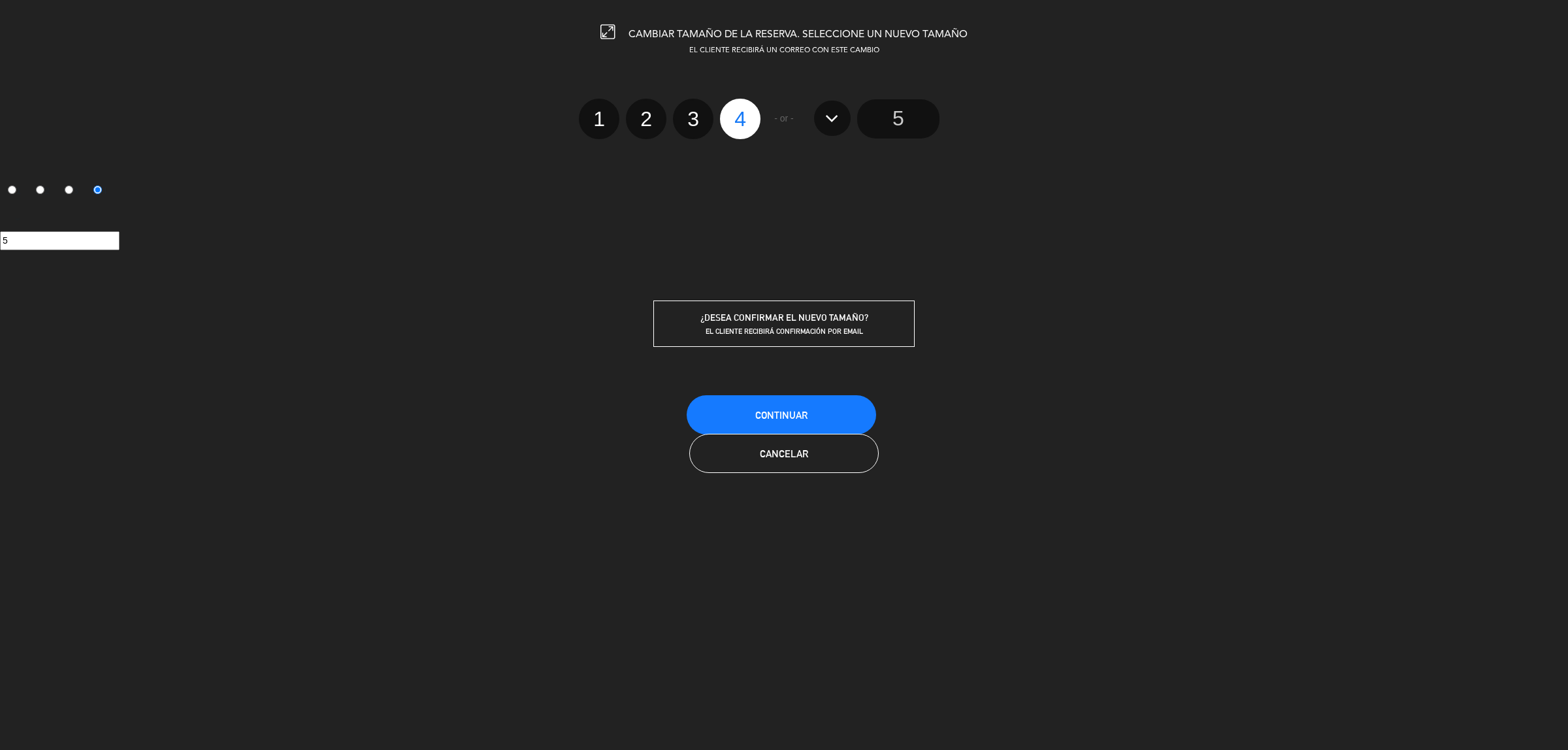
click at [832, 116] on icon at bounding box center [831, 119] width 13 height 21
click at [788, 121] on span "- or -" at bounding box center [784, 118] width 20 height 15
click at [778, 118] on span "- or -" at bounding box center [784, 118] width 20 height 15
click at [886, 119] on input "5" at bounding box center [898, 119] width 82 height 39
radio input "false"
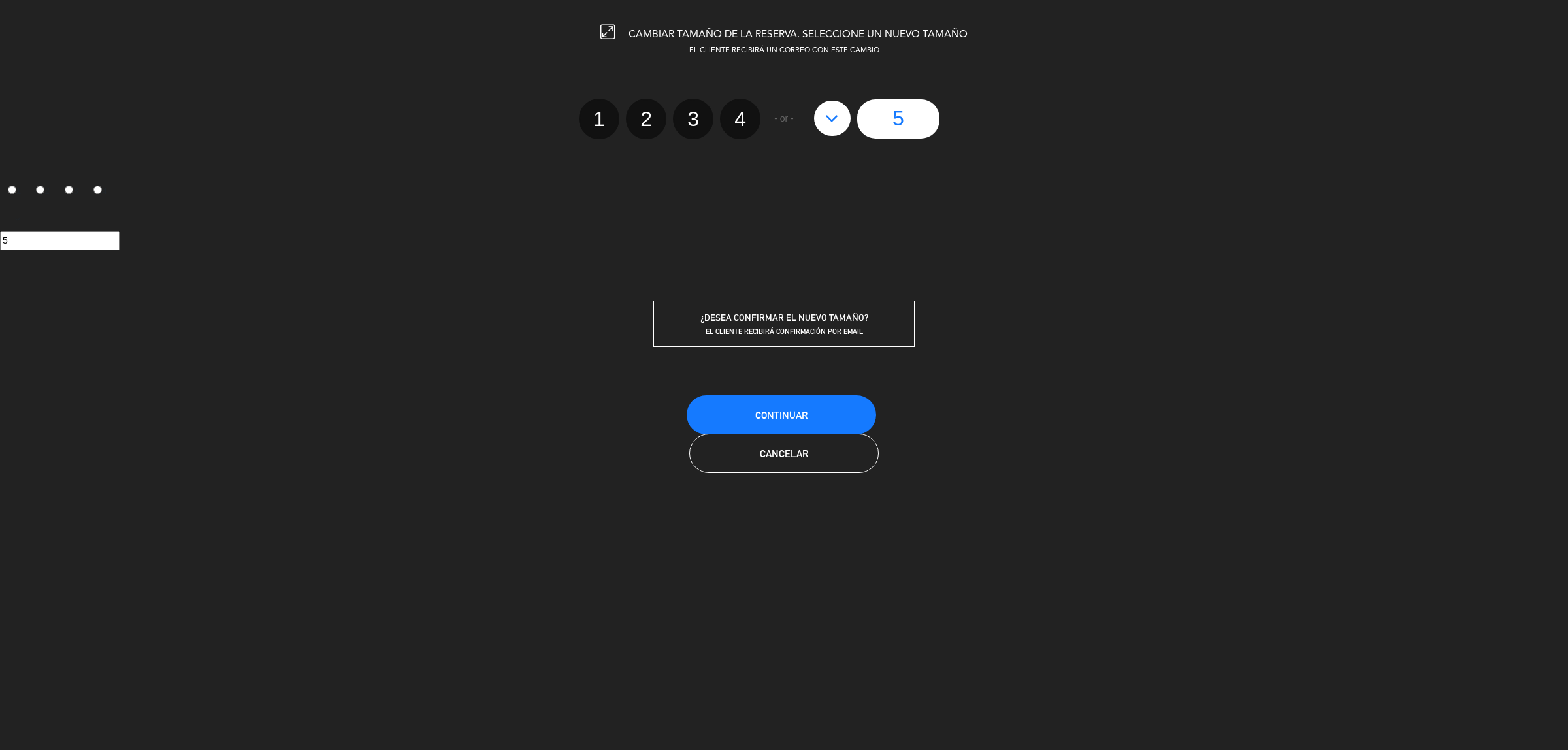
click at [898, 120] on input "5" at bounding box center [898, 119] width 82 height 39
click at [827, 118] on icon at bounding box center [831, 119] width 13 height 21
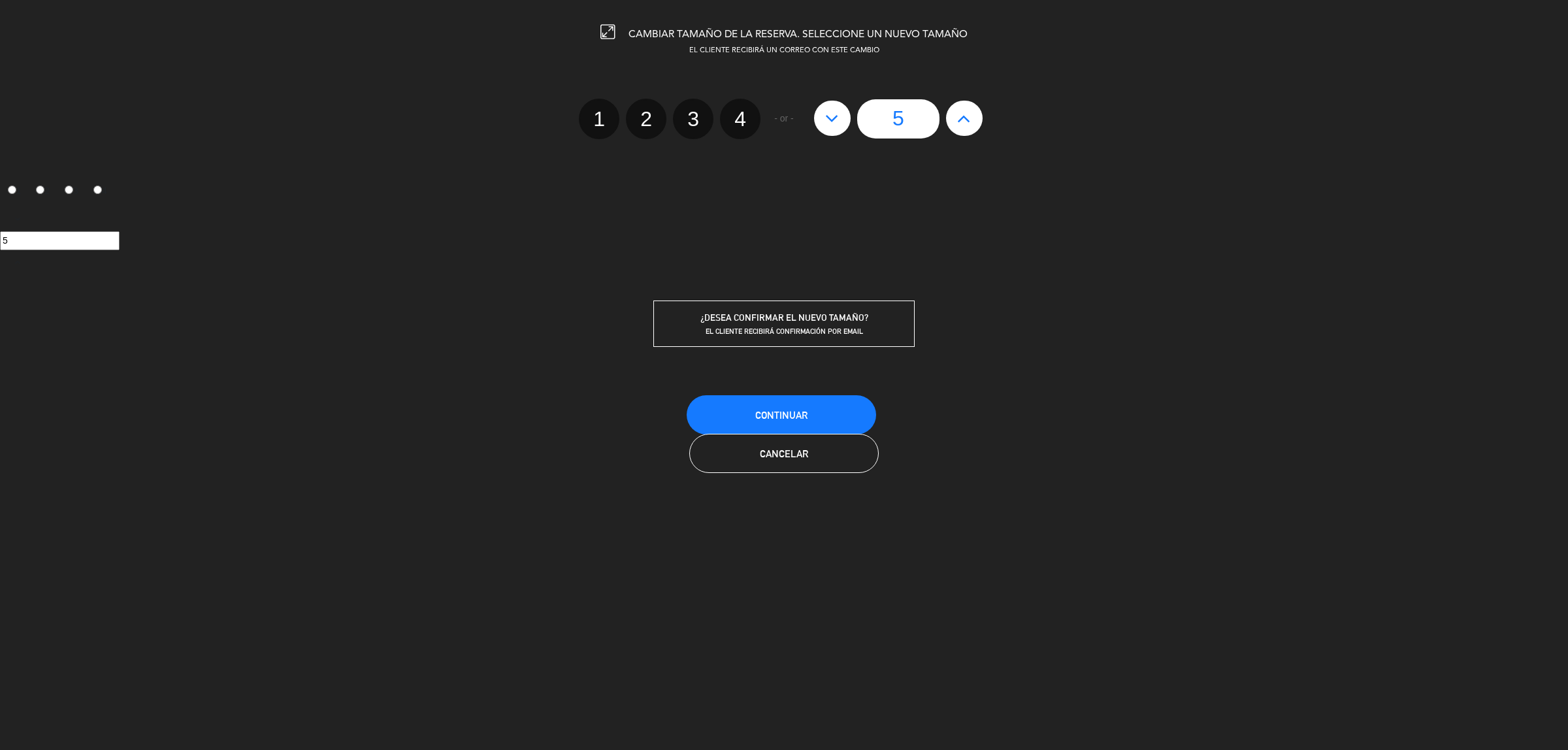
click at [968, 122] on icon at bounding box center [963, 119] width 13 height 21
type input "6"
click at [968, 122] on icon at bounding box center [963, 119] width 13 height 21
type input "7"
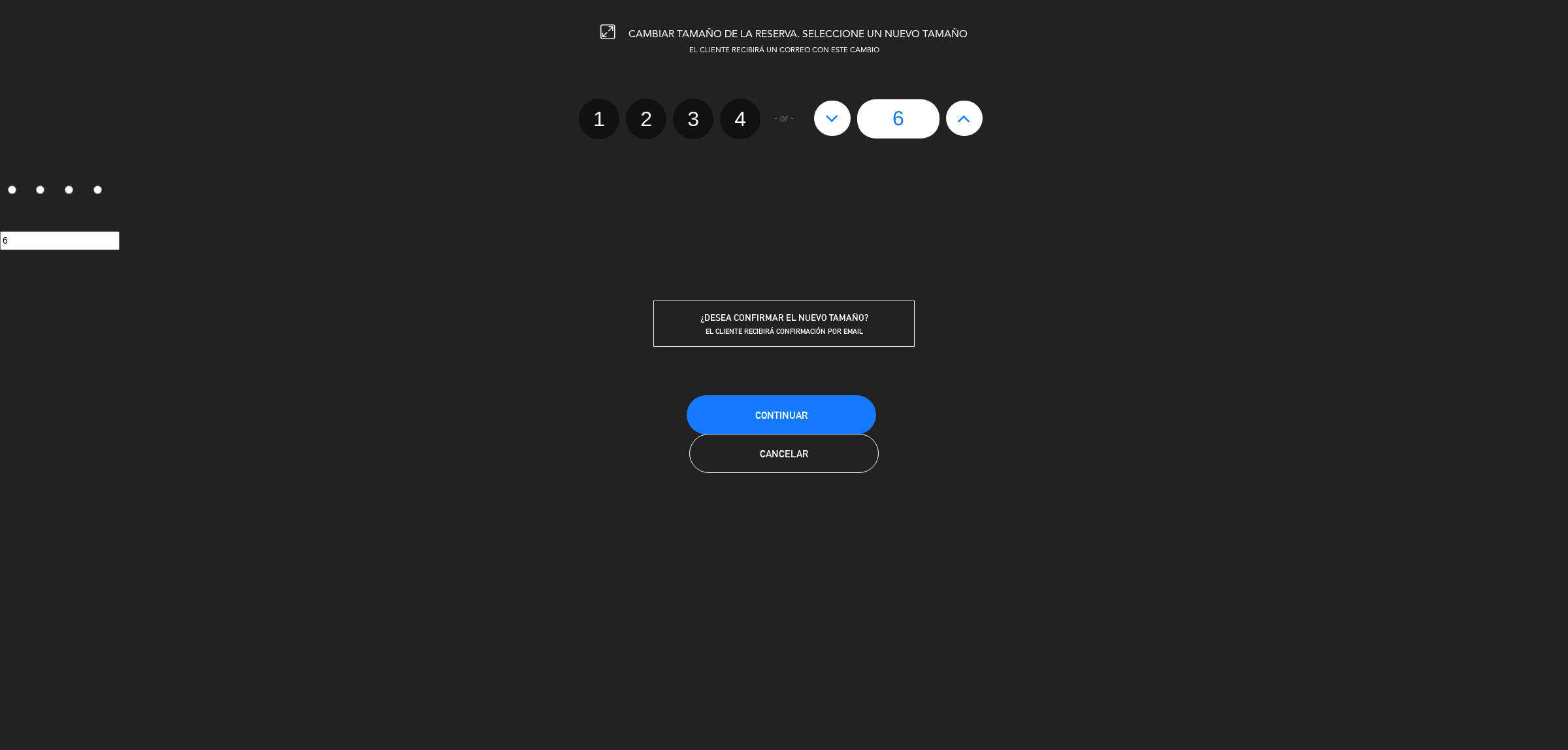
type input "7"
click at [968, 122] on icon at bounding box center [963, 119] width 13 height 21
type input "8"
click at [968, 122] on icon at bounding box center [963, 119] width 13 height 21
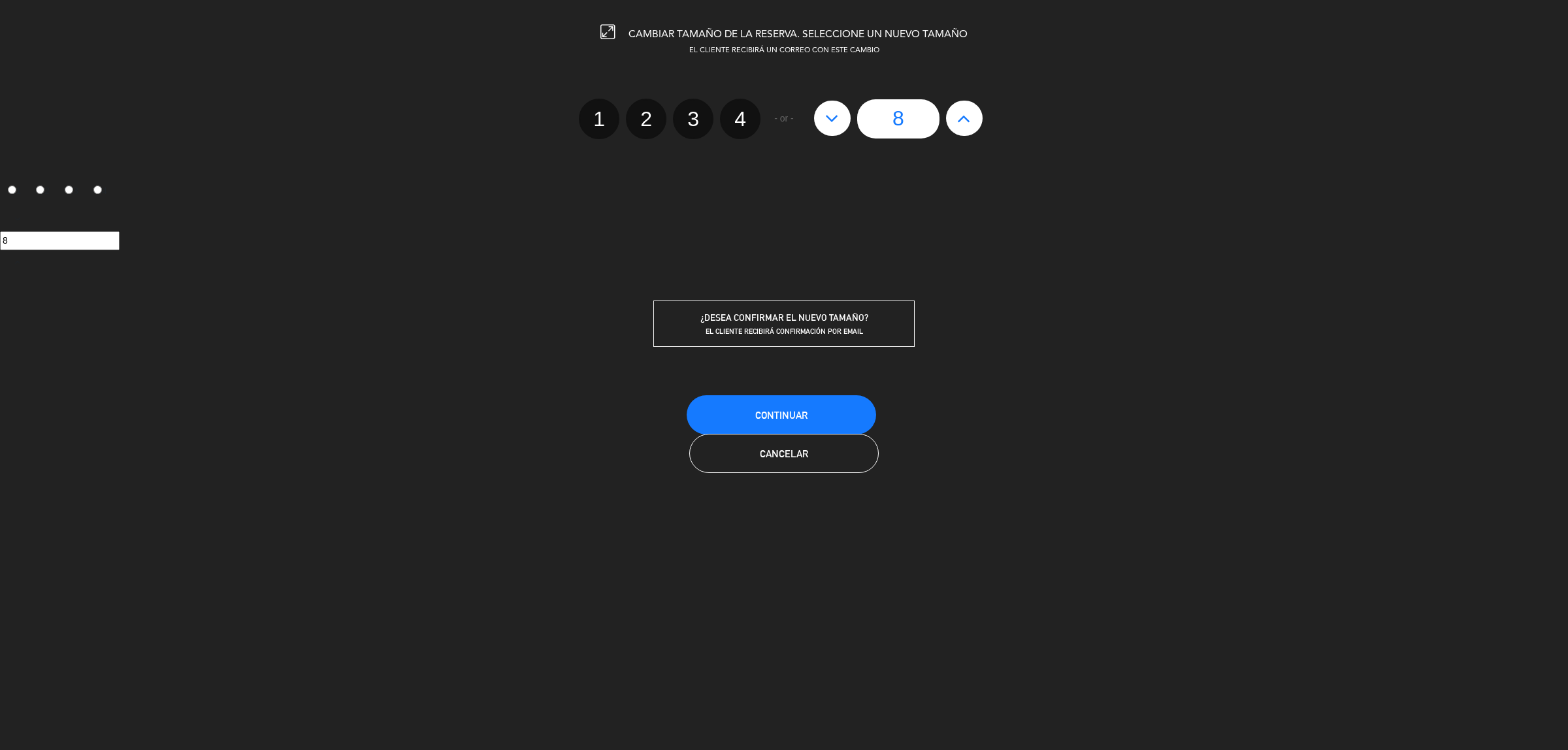
type input "9"
click at [968, 122] on icon at bounding box center [963, 119] width 13 height 21
type input "10"
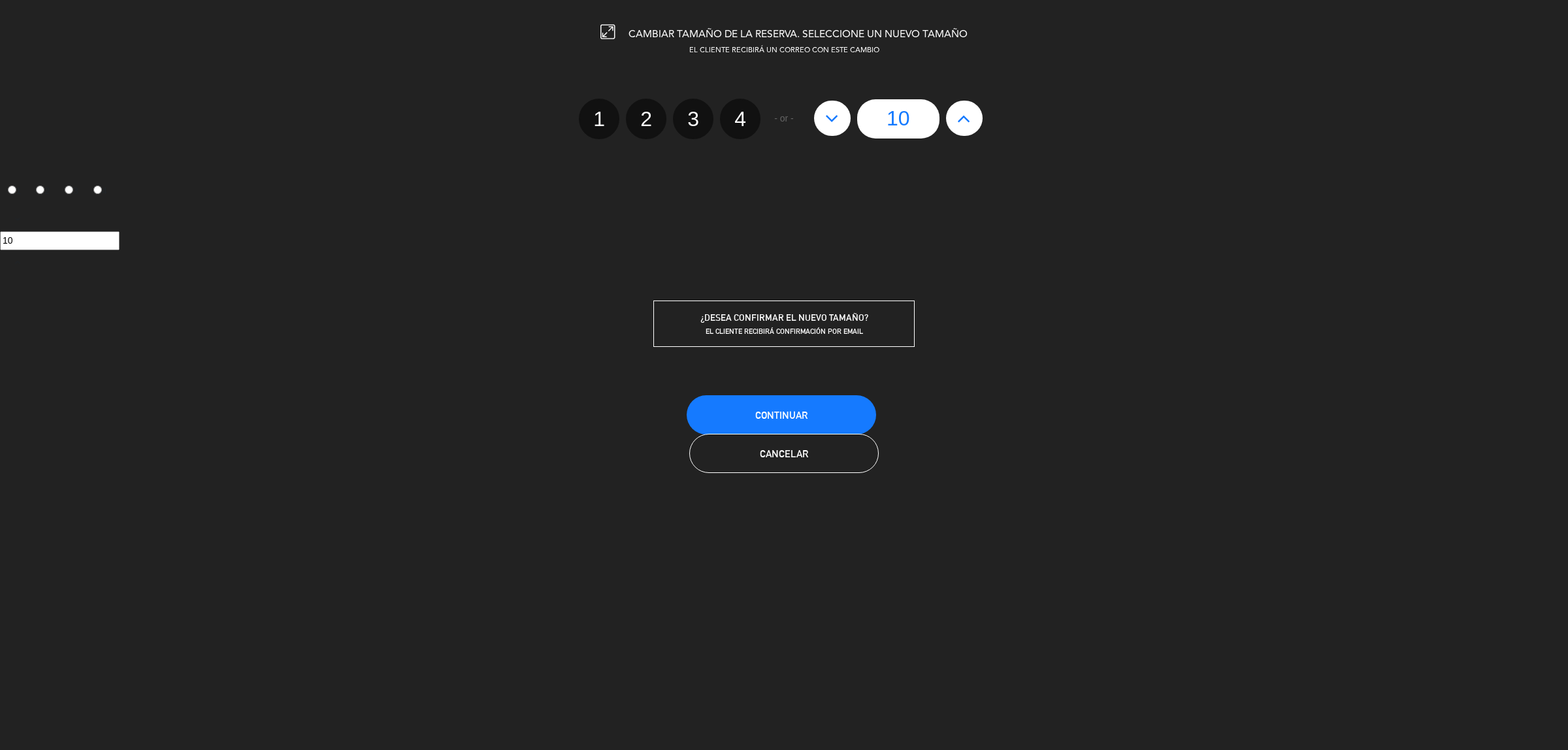
click at [968, 122] on icon at bounding box center [963, 119] width 13 height 21
type input "11"
click at [968, 122] on icon at bounding box center [963, 119] width 13 height 21
type input "12"
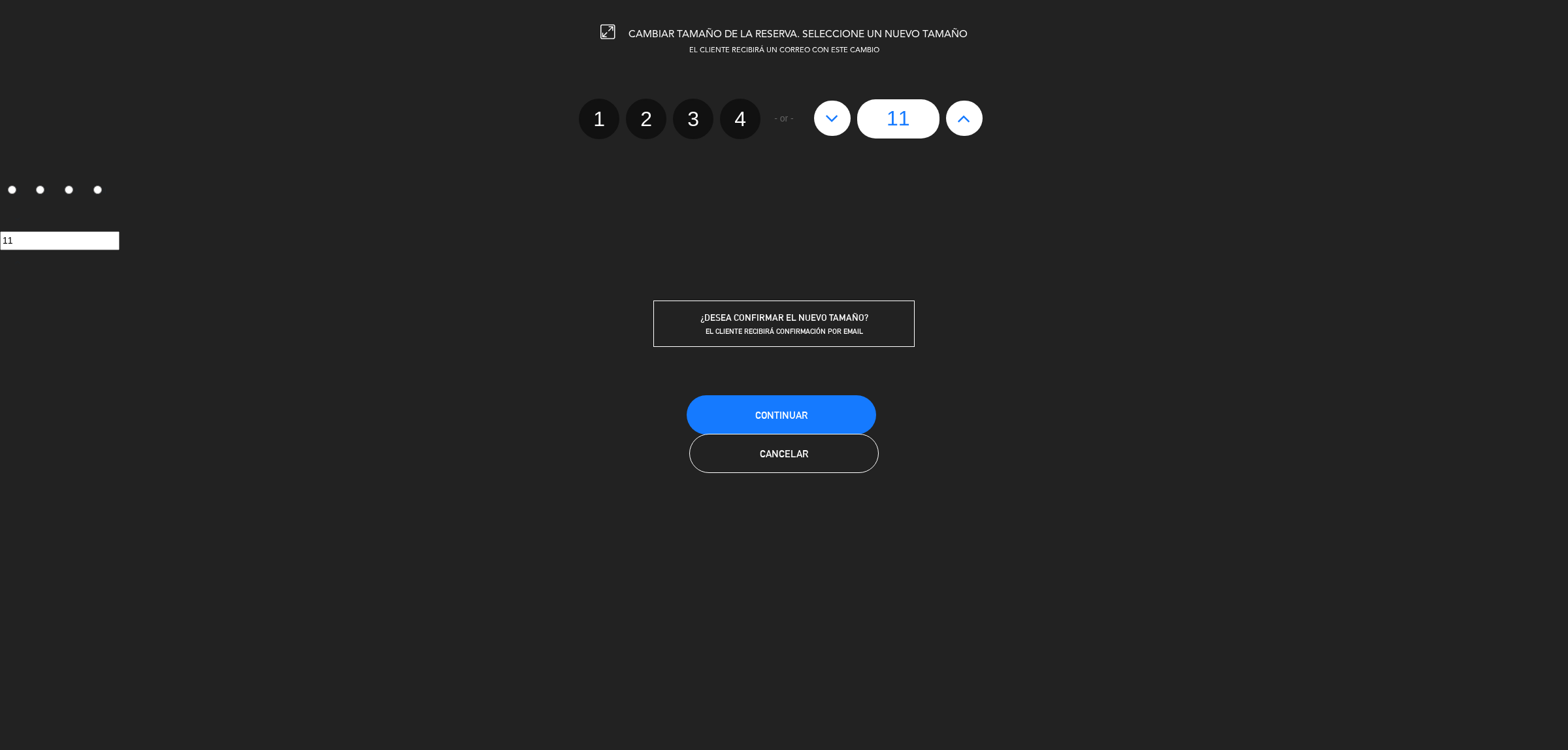
type input "12"
click at [968, 122] on icon at bounding box center [963, 119] width 13 height 21
type input "13"
click at [968, 122] on icon at bounding box center [963, 119] width 13 height 21
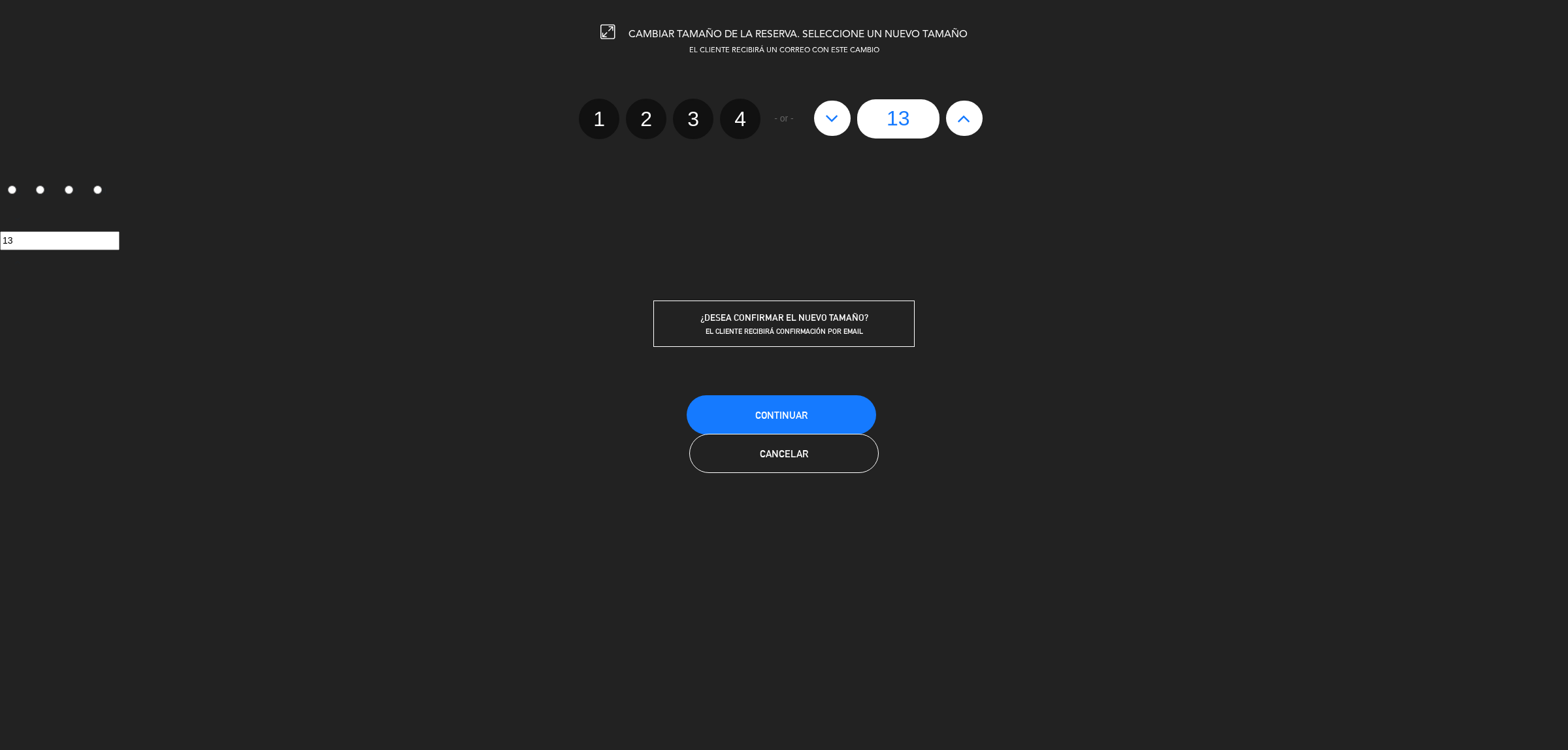
type input "14"
click at [968, 122] on icon at bounding box center [963, 119] width 13 height 21
type input "15"
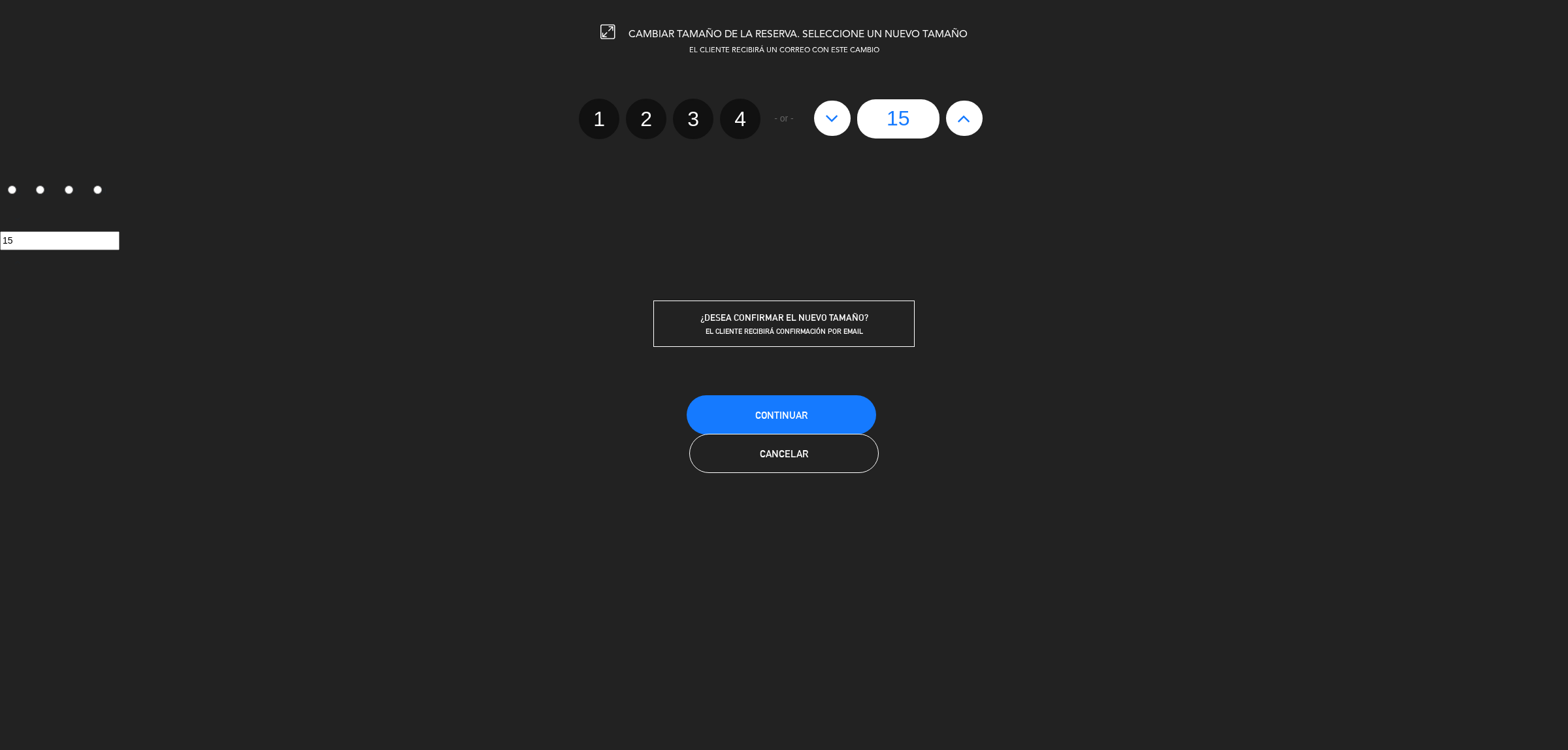
click at [968, 122] on icon at bounding box center [963, 119] width 13 height 21
type input "16"
click at [968, 122] on icon at bounding box center [963, 119] width 13 height 21
type input "17"
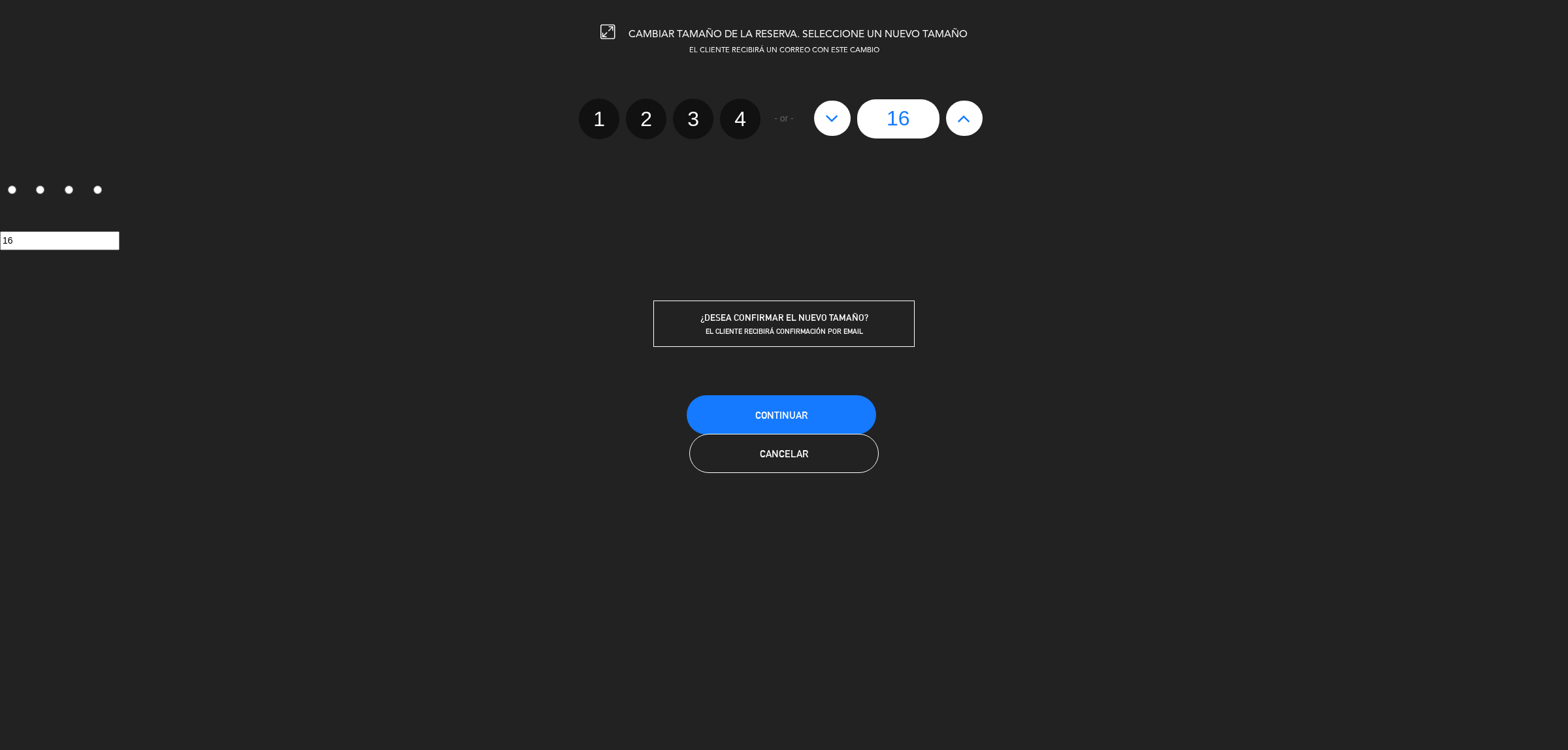
type input "17"
click at [968, 122] on icon at bounding box center [963, 119] width 13 height 21
type input "18"
click at [968, 122] on icon at bounding box center [963, 119] width 13 height 21
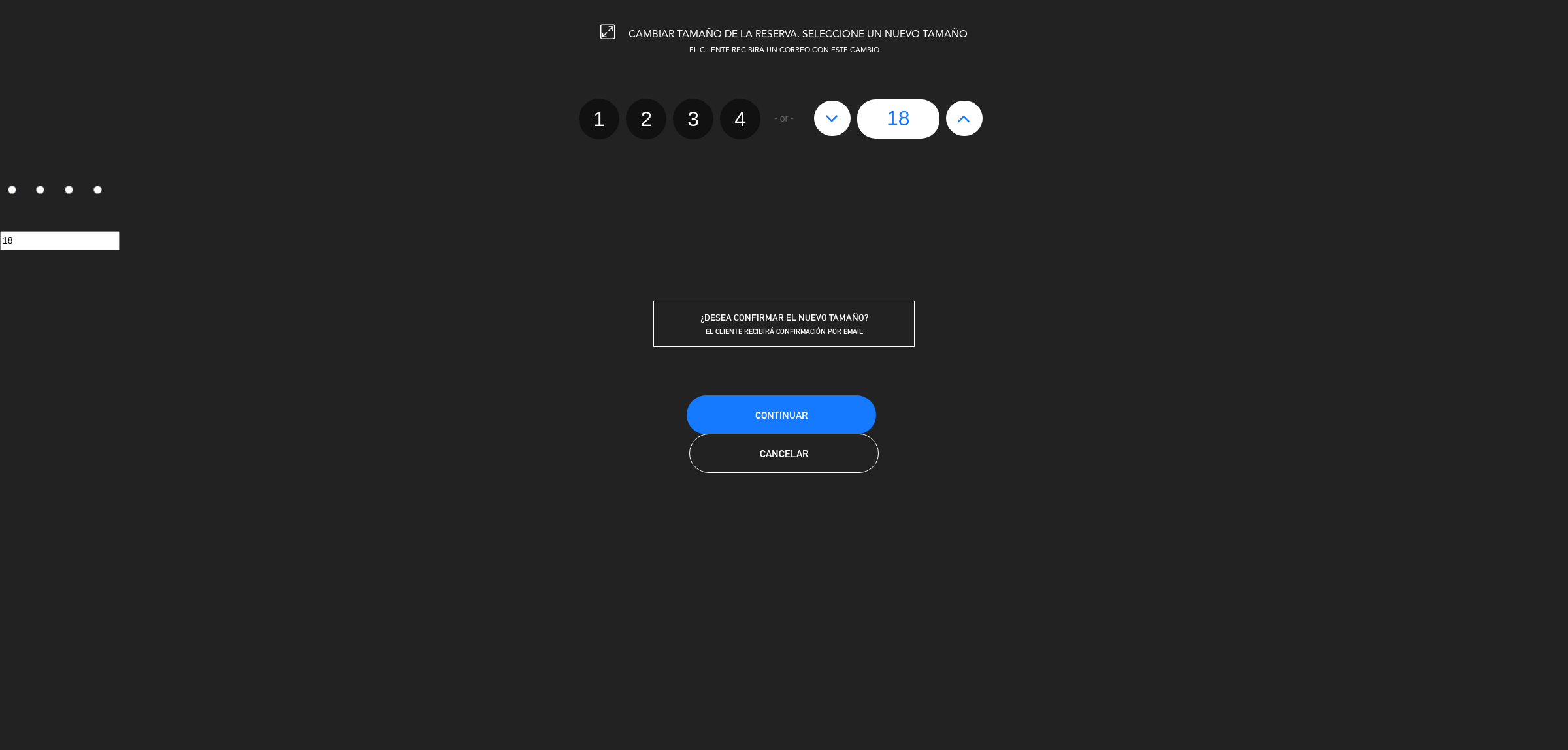
type input "19"
click at [968, 122] on icon at bounding box center [963, 119] width 13 height 21
type input "20"
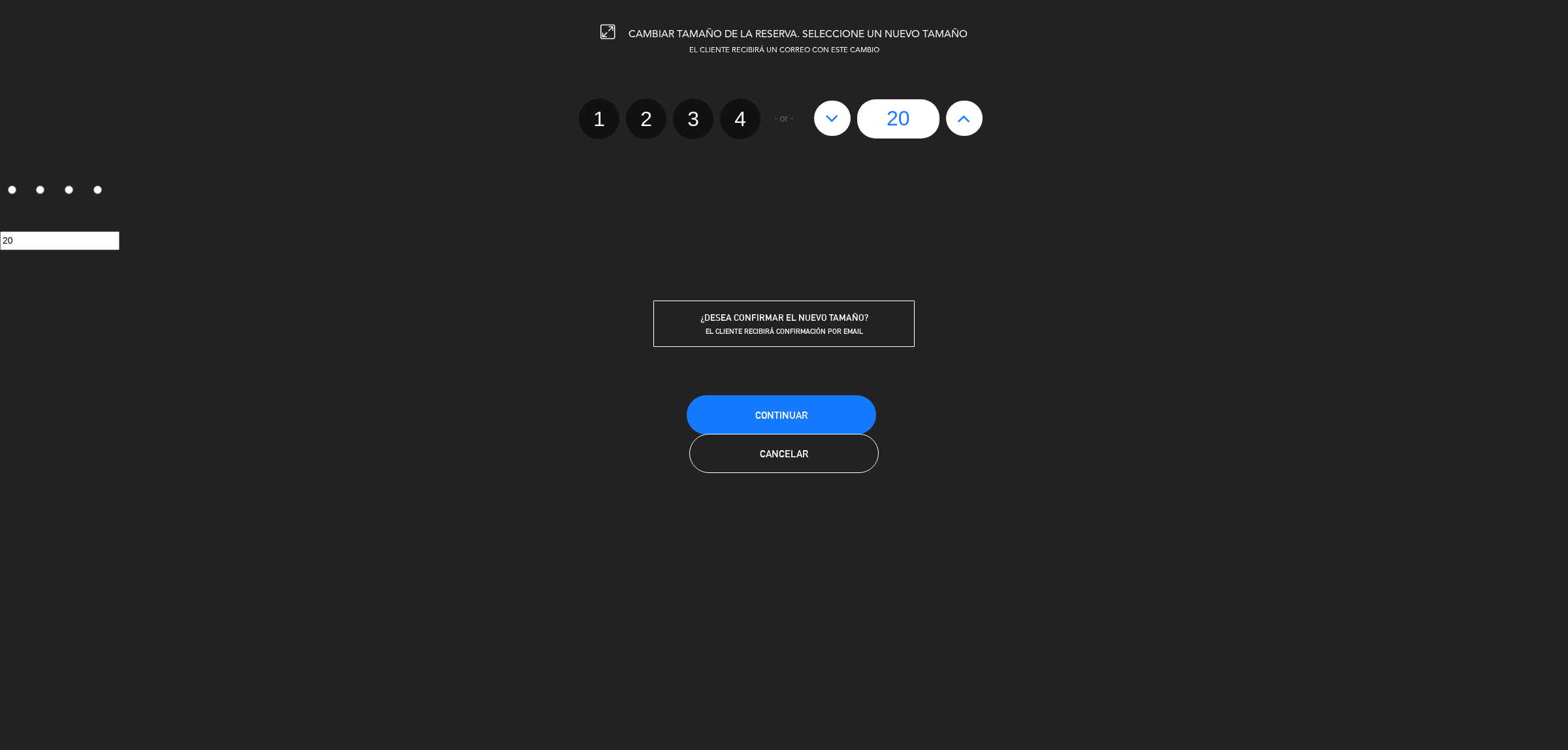
click at [968, 122] on icon at bounding box center [963, 119] width 13 height 21
type input "21"
click at [968, 122] on icon at bounding box center [963, 119] width 13 height 21
type input "22"
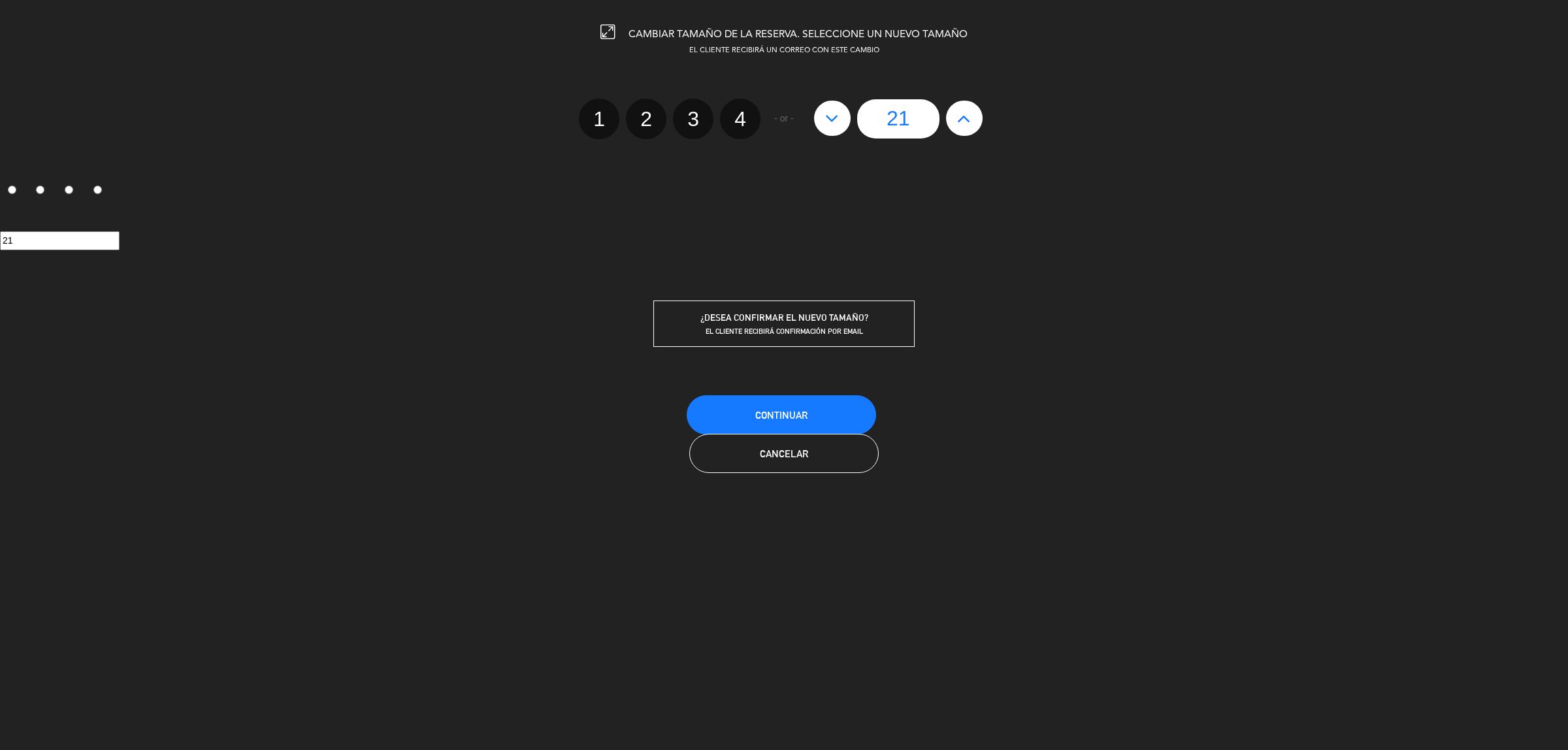
type input "22"
click at [968, 122] on icon at bounding box center [963, 119] width 13 height 21
type input "23"
click at [968, 122] on div "23" at bounding box center [898, 119] width 182 height 39
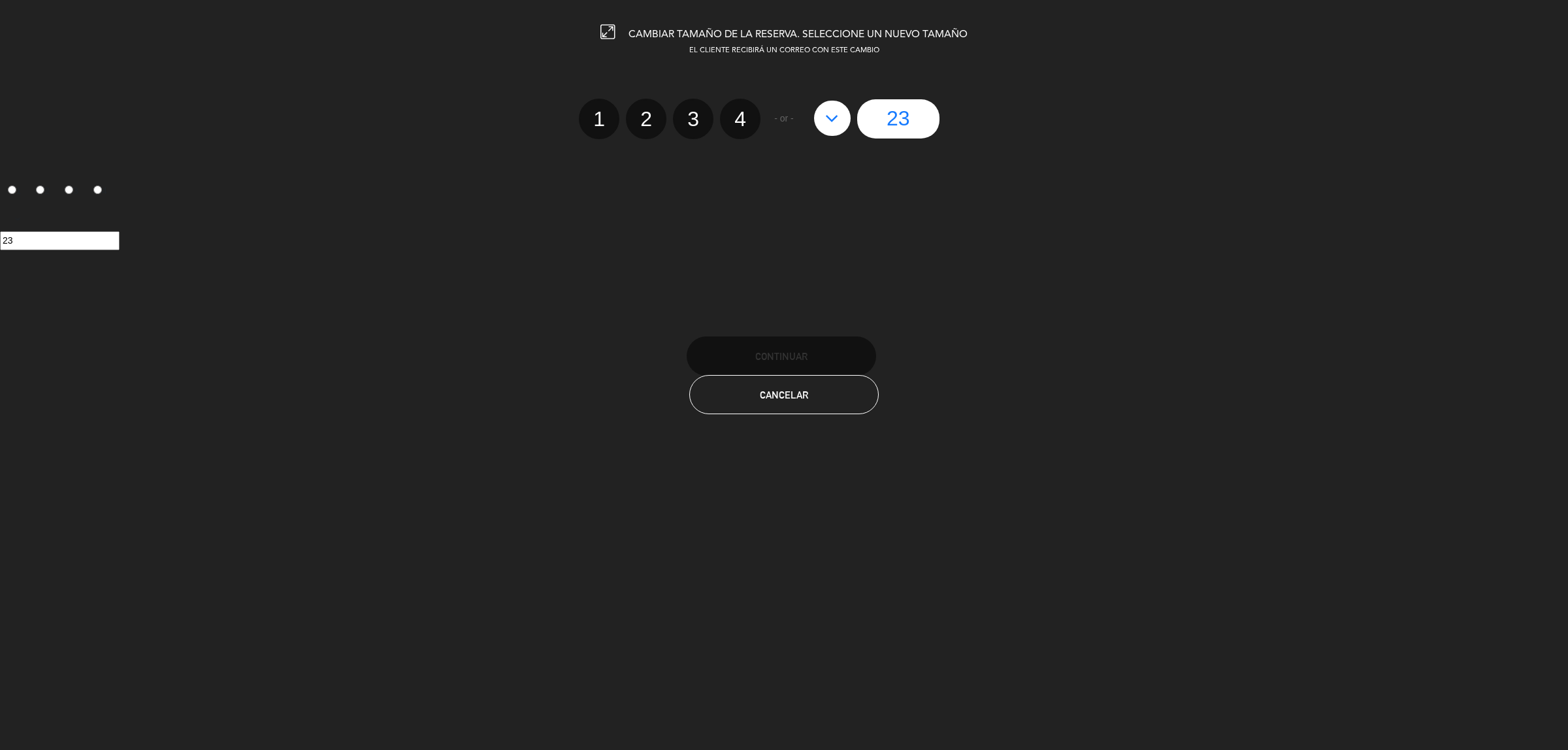
click at [968, 122] on div "23" at bounding box center [898, 119] width 182 height 39
click at [766, 400] on button "Cancelar" at bounding box center [784, 395] width 190 height 39
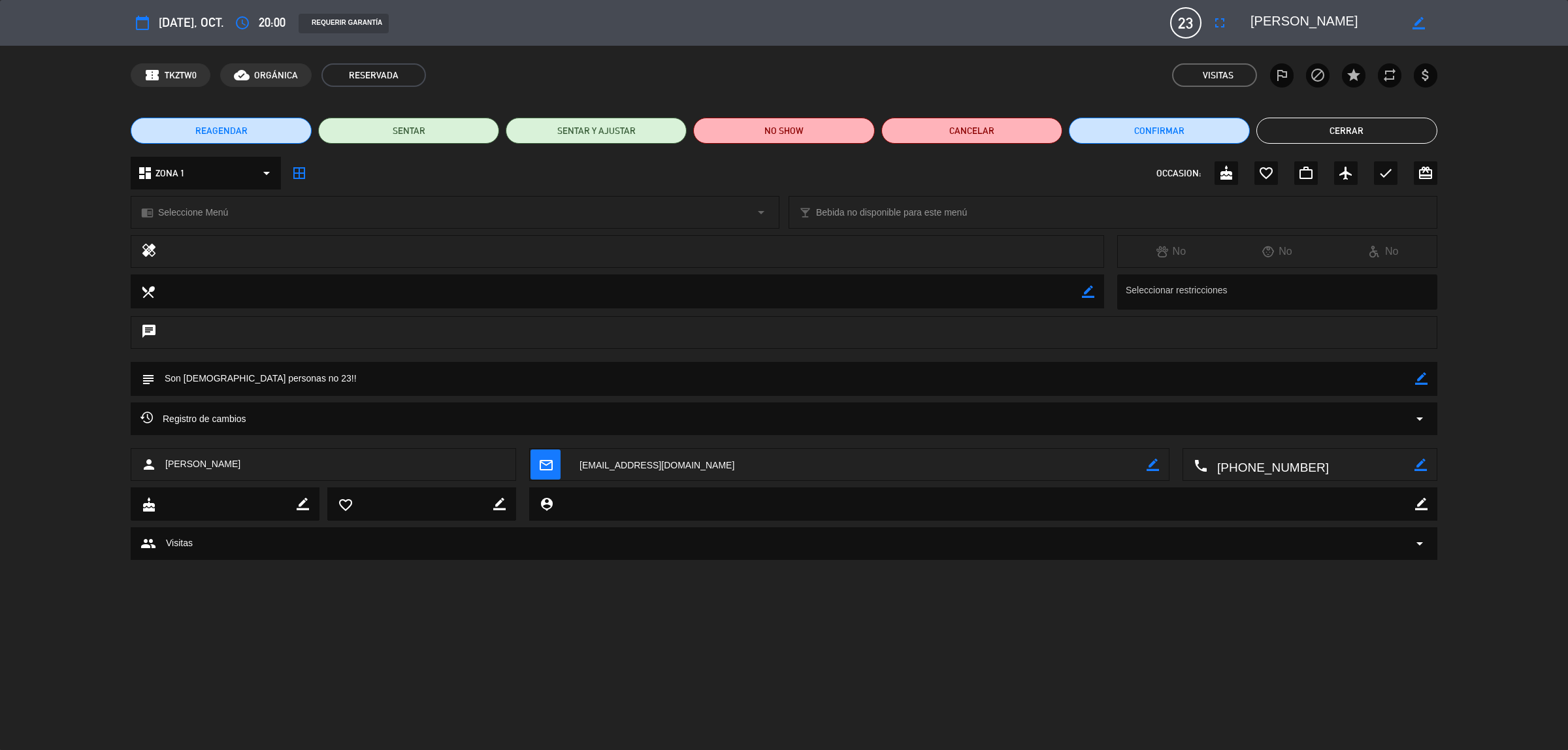
click at [200, 23] on span "[DATE], oct." at bounding box center [192, 22] width 66 height 20
